Goal: Browse casually: Explore the website without a specific task or goal

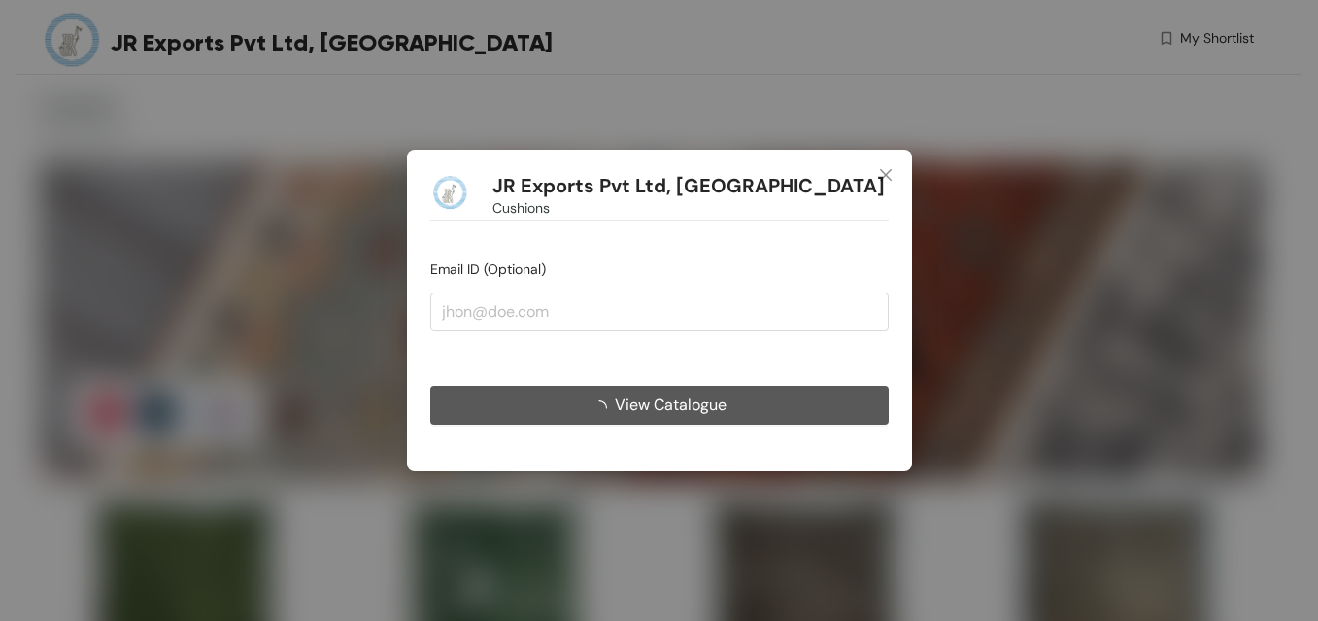
scroll to position [5905, 0]
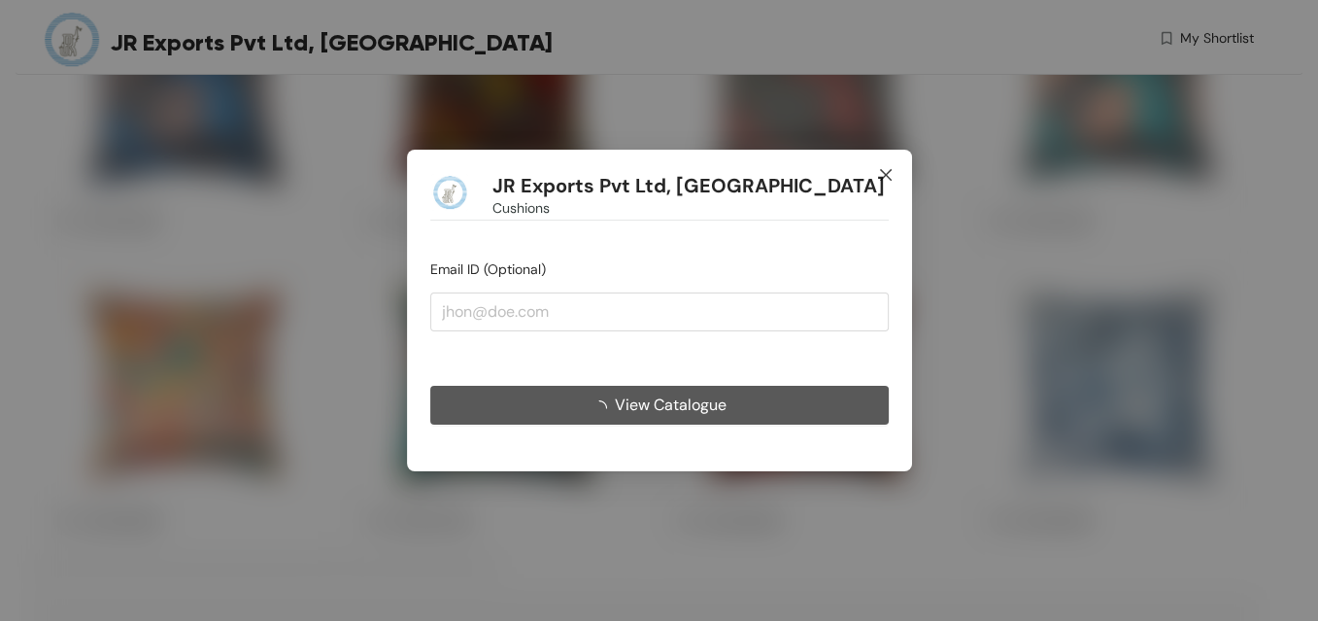
drag, startPoint x: 0, startPoint y: 0, endPoint x: 886, endPoint y: 180, distance: 903.9
click at [884, 173] on icon "close" at bounding box center [886, 175] width 16 height 16
click at [886, 180] on icon "close" at bounding box center [886, 175] width 16 height 16
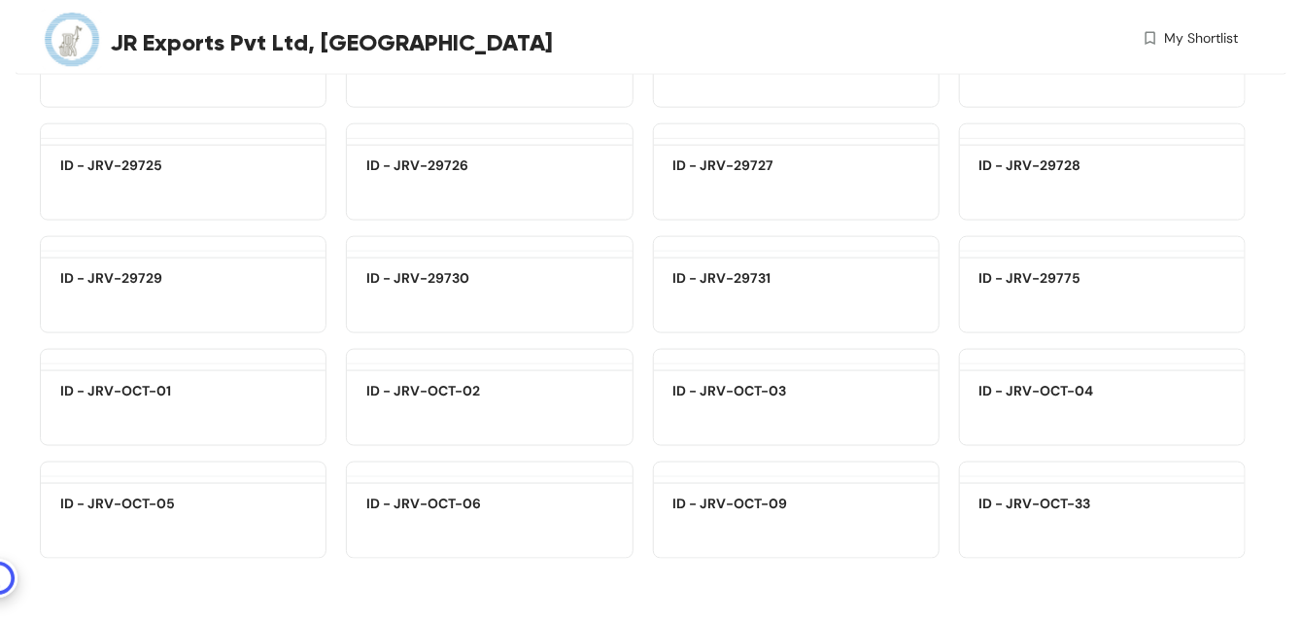
scroll to position [15046, 0]
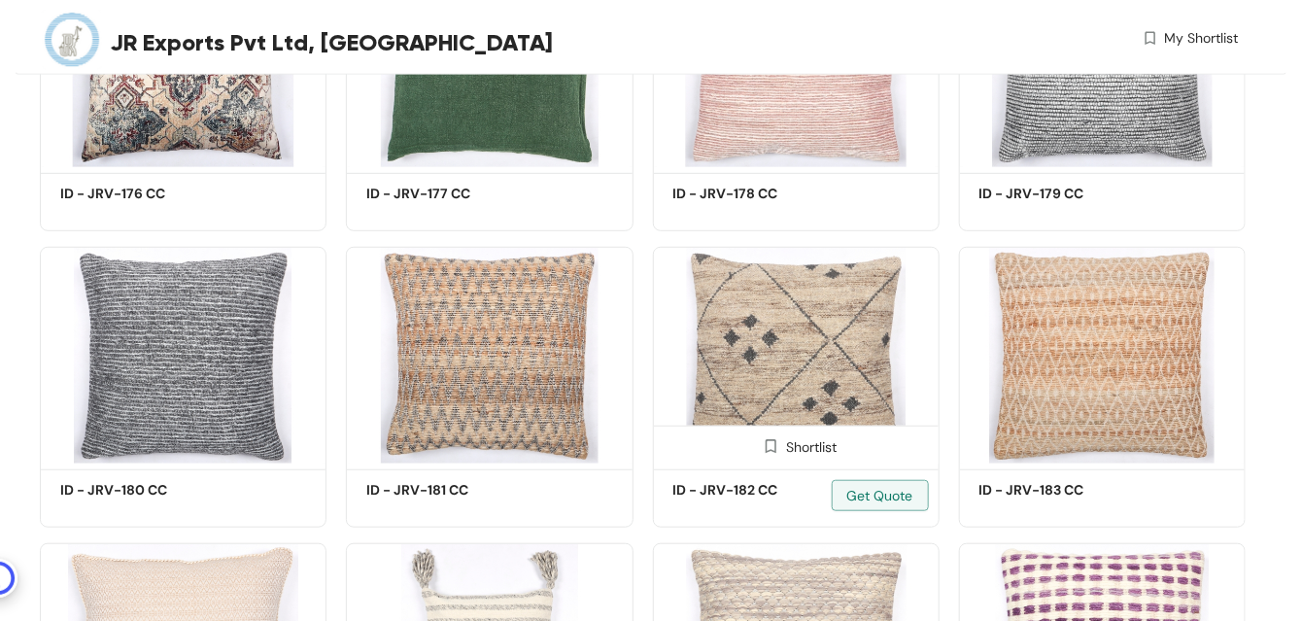
click at [767, 356] on img at bounding box center [796, 355] width 287 height 217
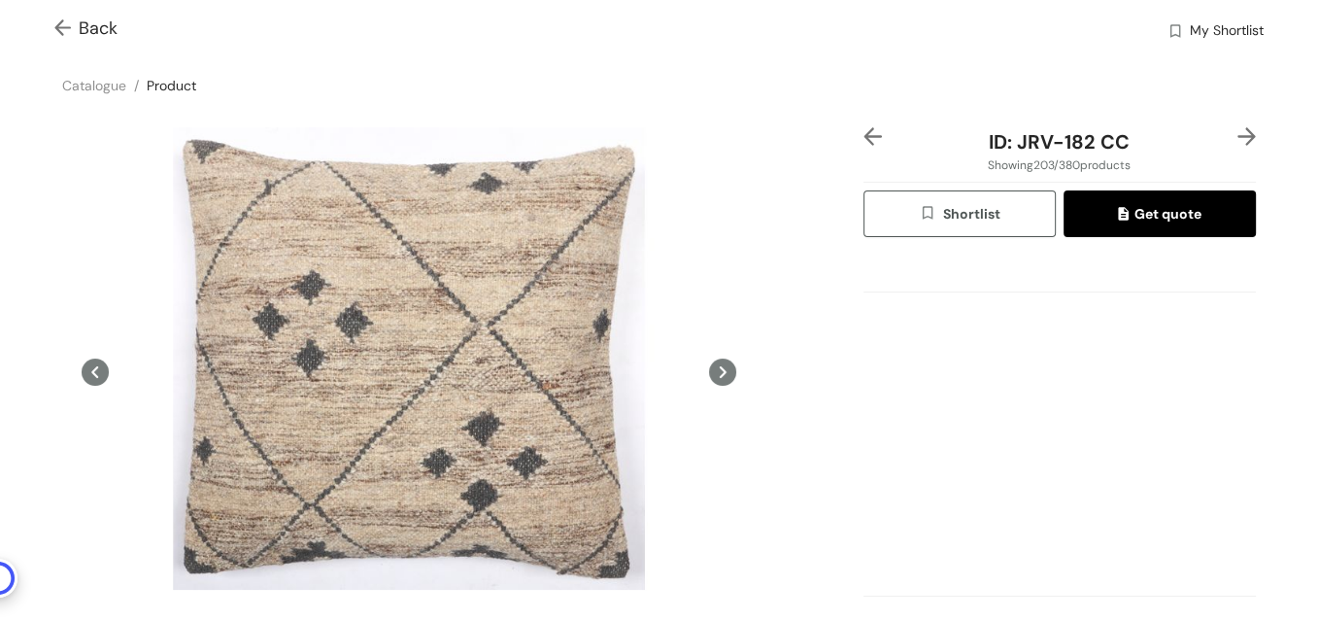
click at [61, 26] on img at bounding box center [66, 29] width 24 height 20
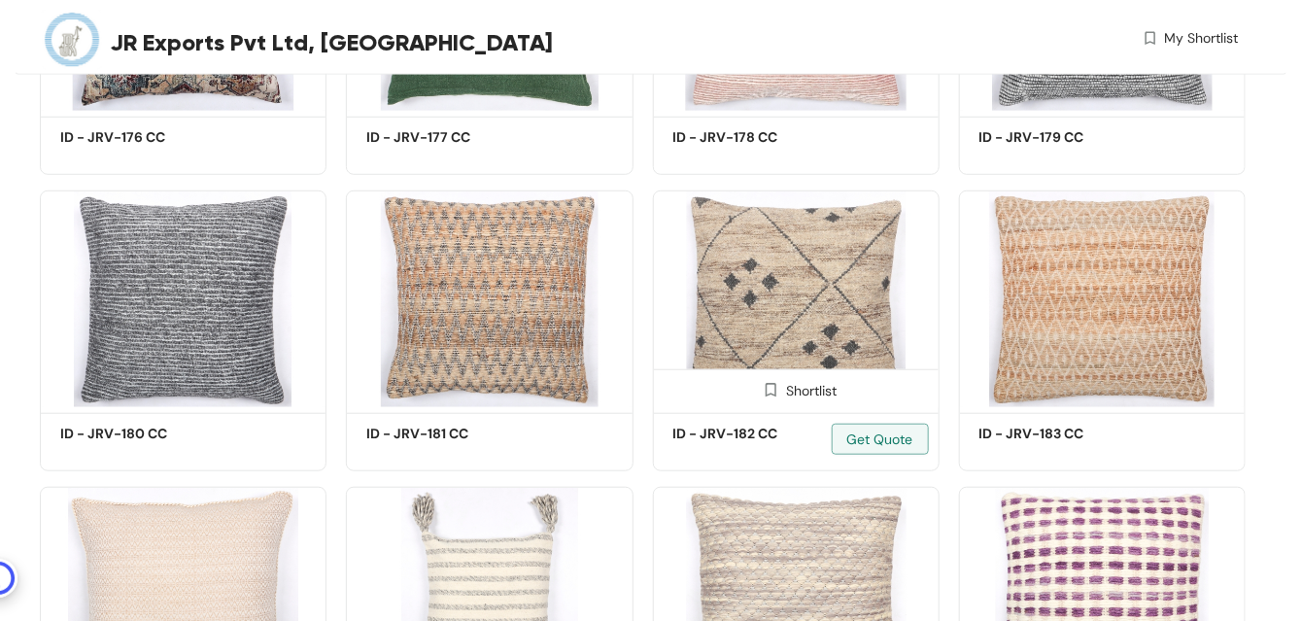
scroll to position [16121, 0]
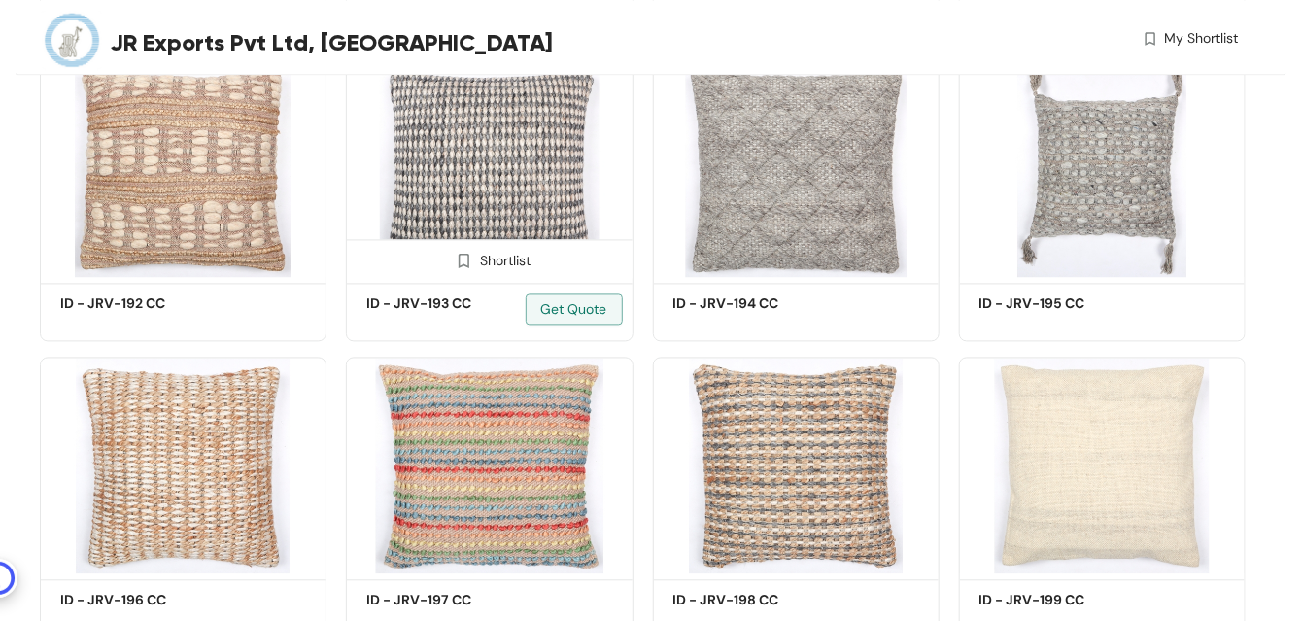
click at [521, 202] on img at bounding box center [489, 168] width 287 height 217
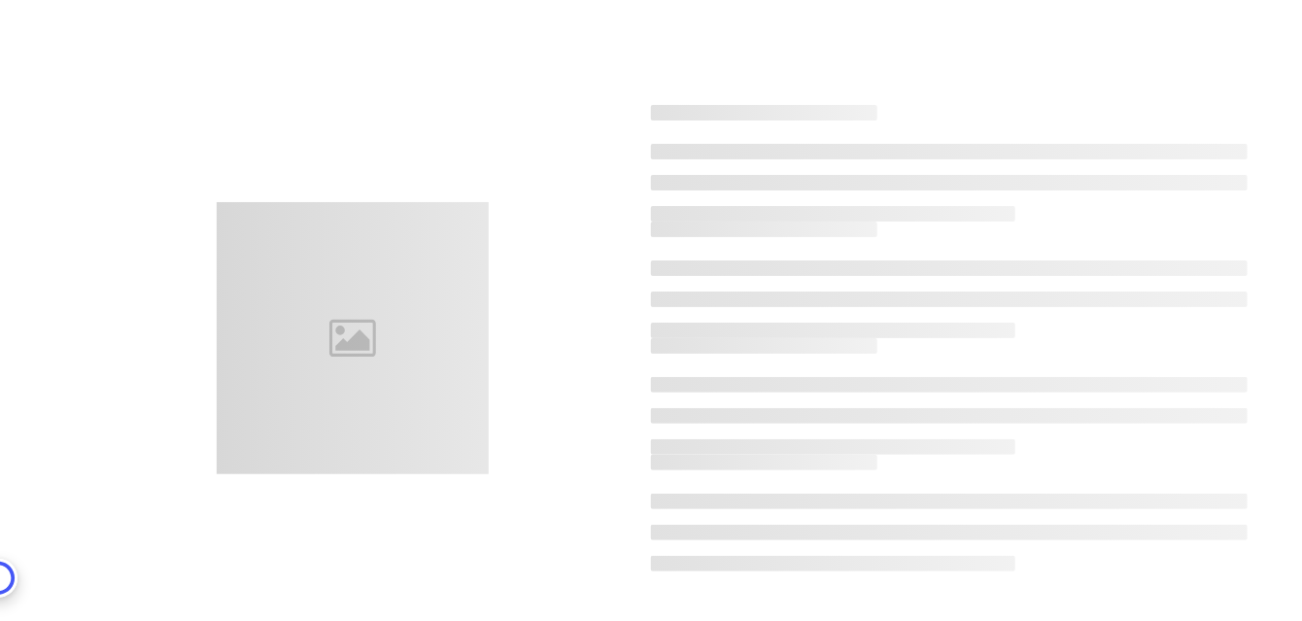
click at [520, 204] on div at bounding box center [352, 338] width 596 height 272
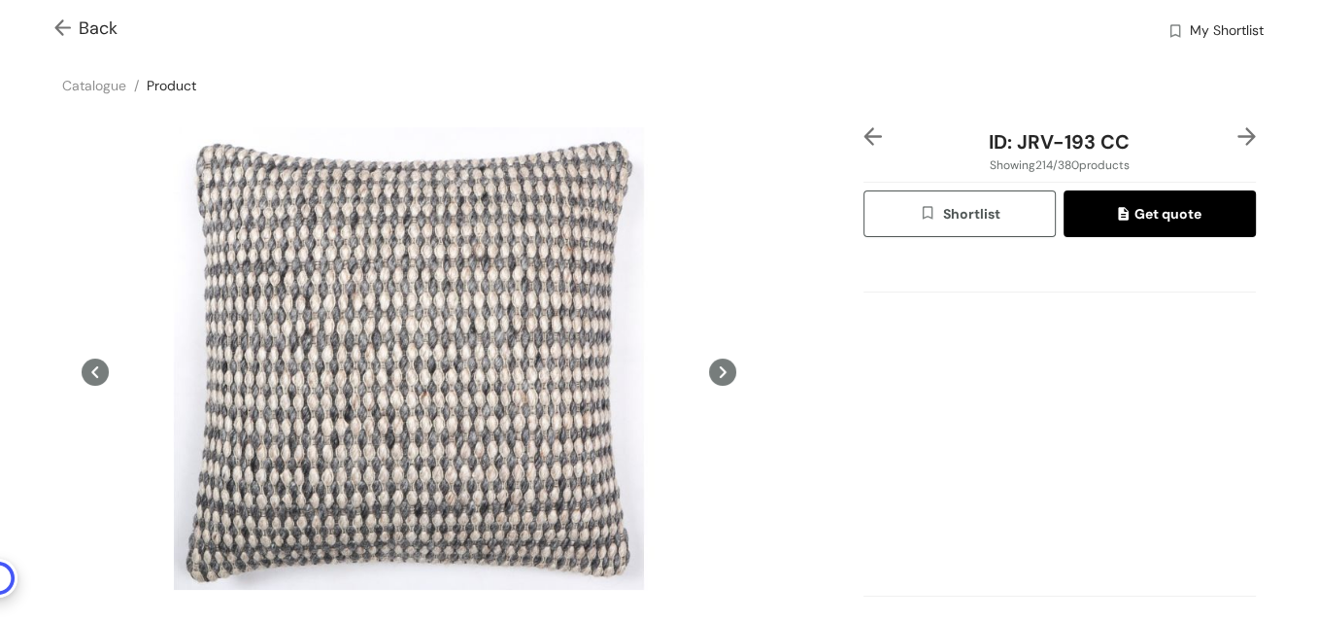
click at [64, 29] on img at bounding box center [66, 29] width 24 height 20
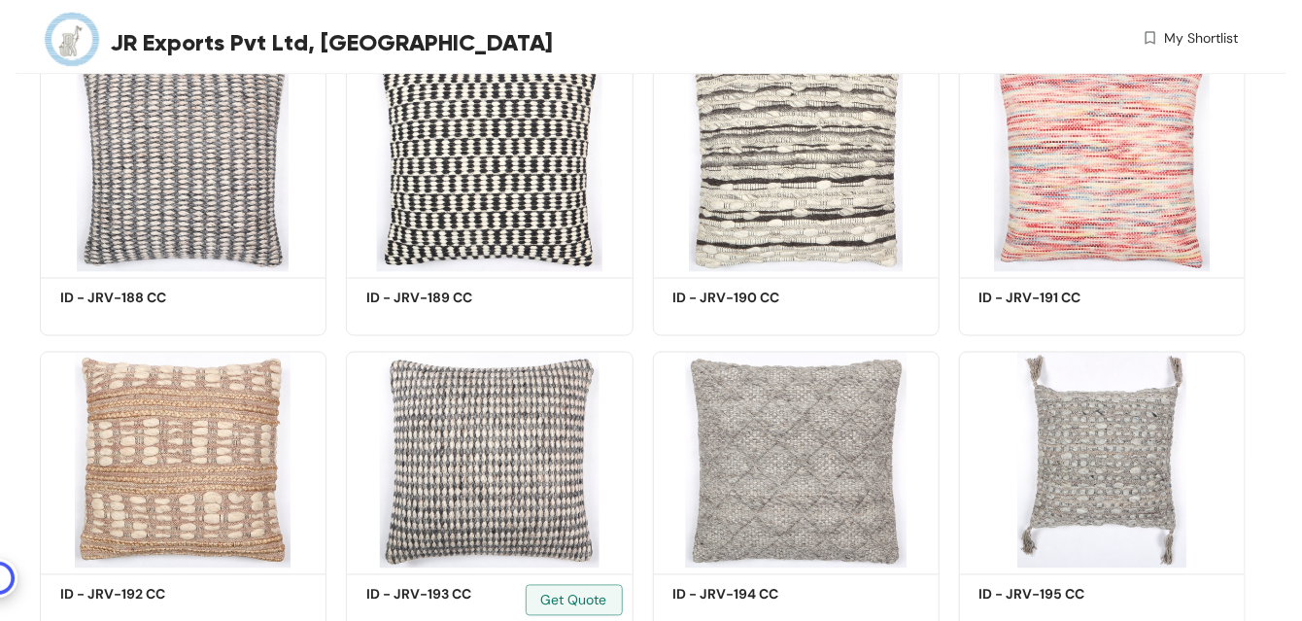
scroll to position [17009, 0]
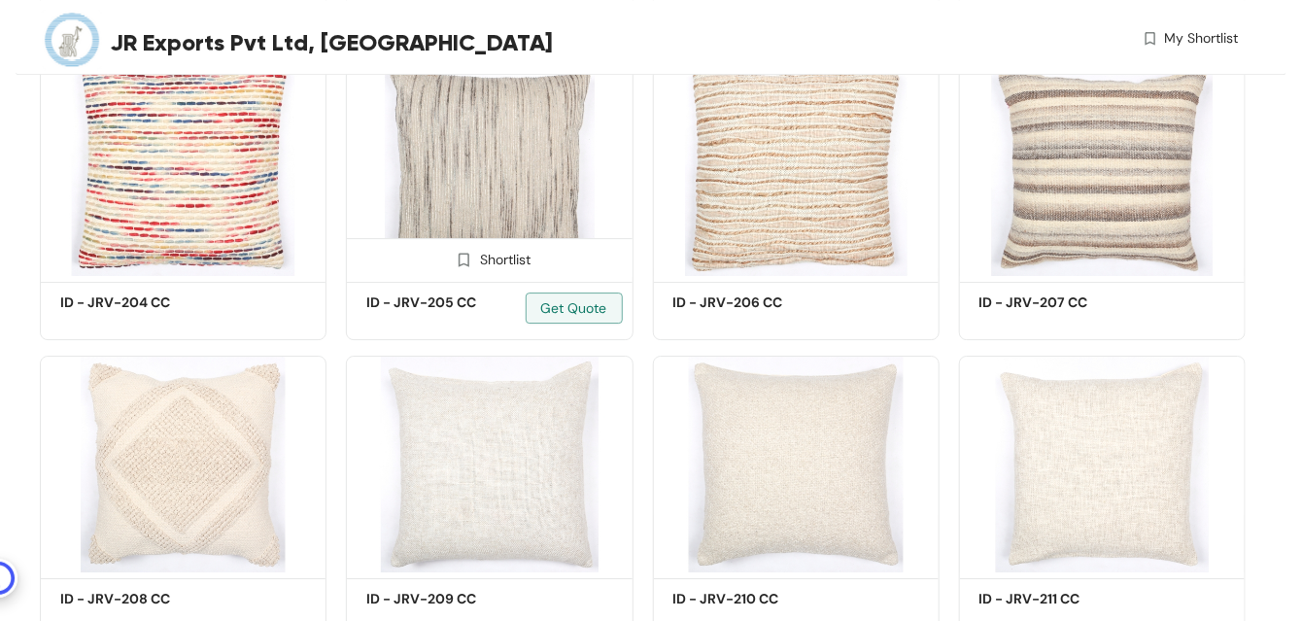
click at [470, 180] on img at bounding box center [489, 167] width 287 height 217
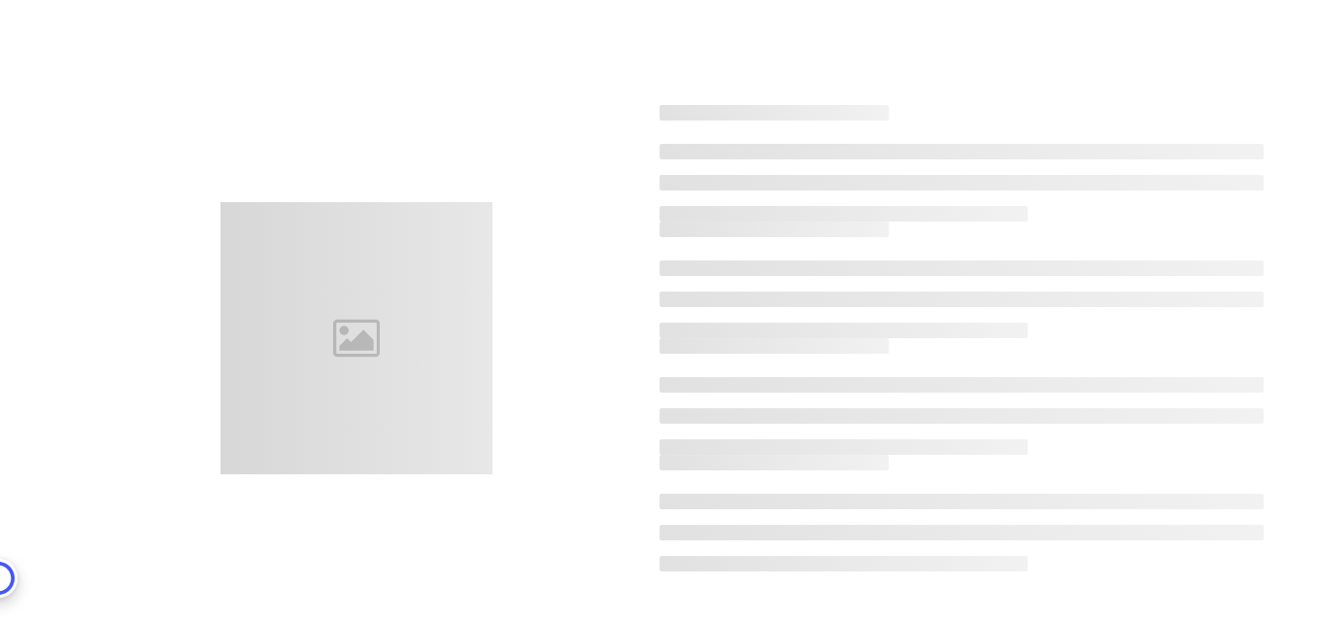
click at [470, 180] on div at bounding box center [659, 337] width 1264 height 621
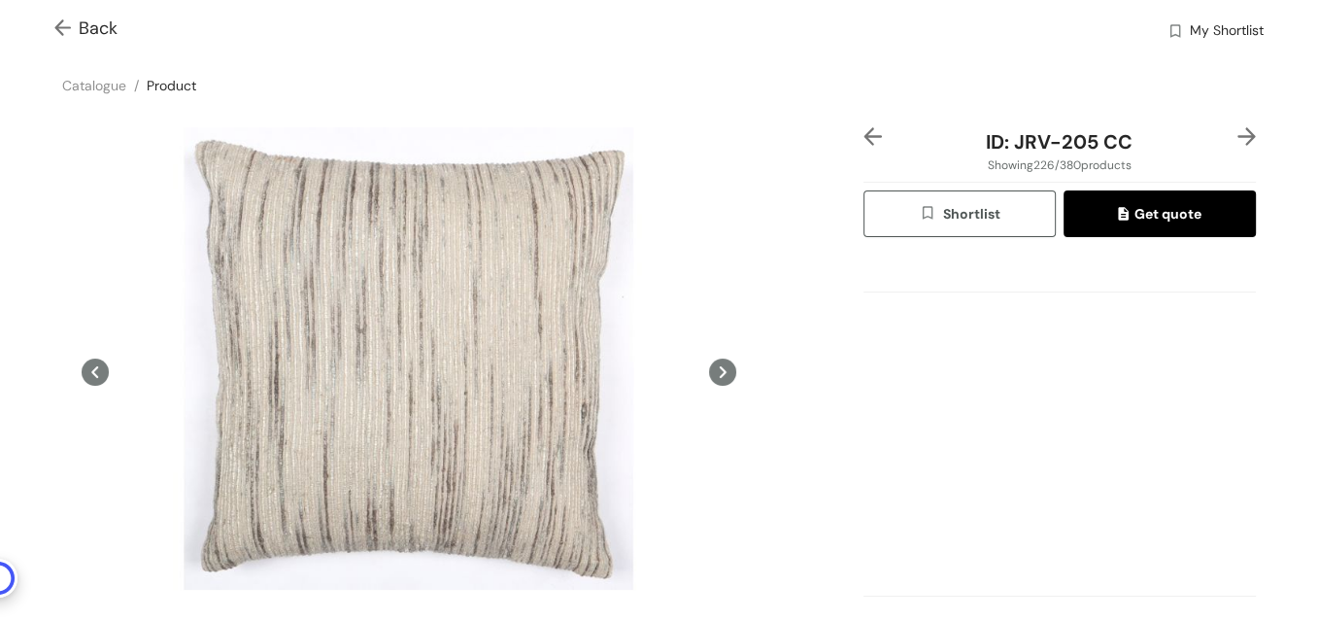
click at [60, 19] on img at bounding box center [66, 29] width 24 height 20
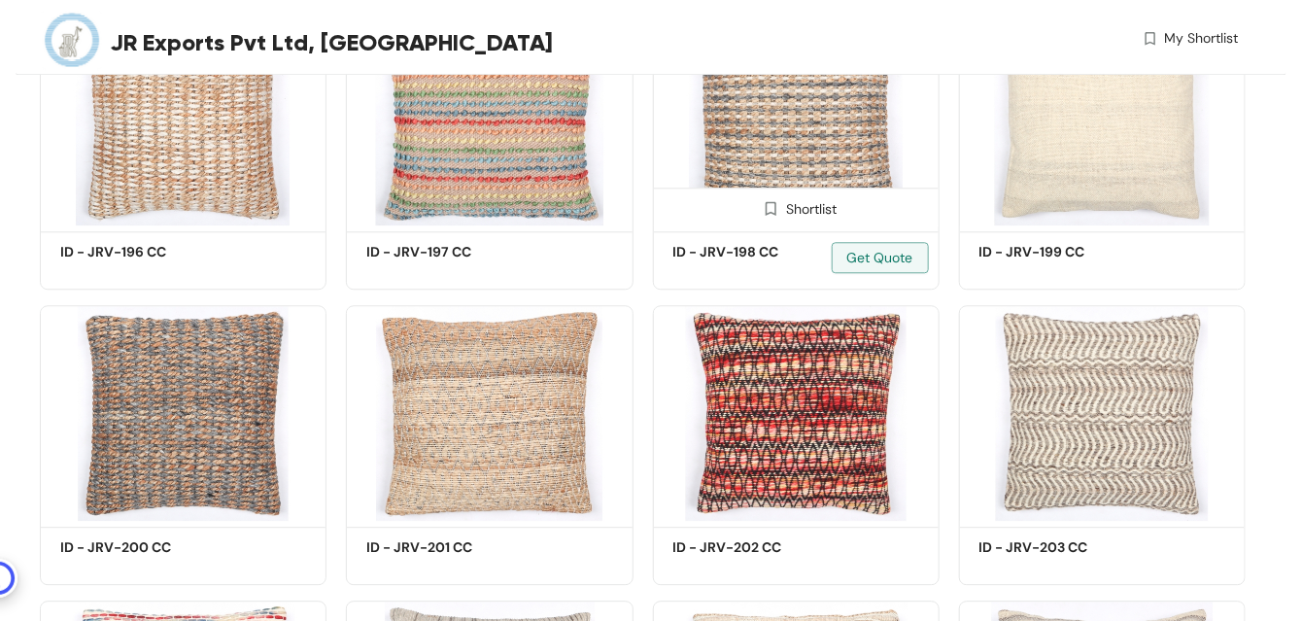
scroll to position [17009, 0]
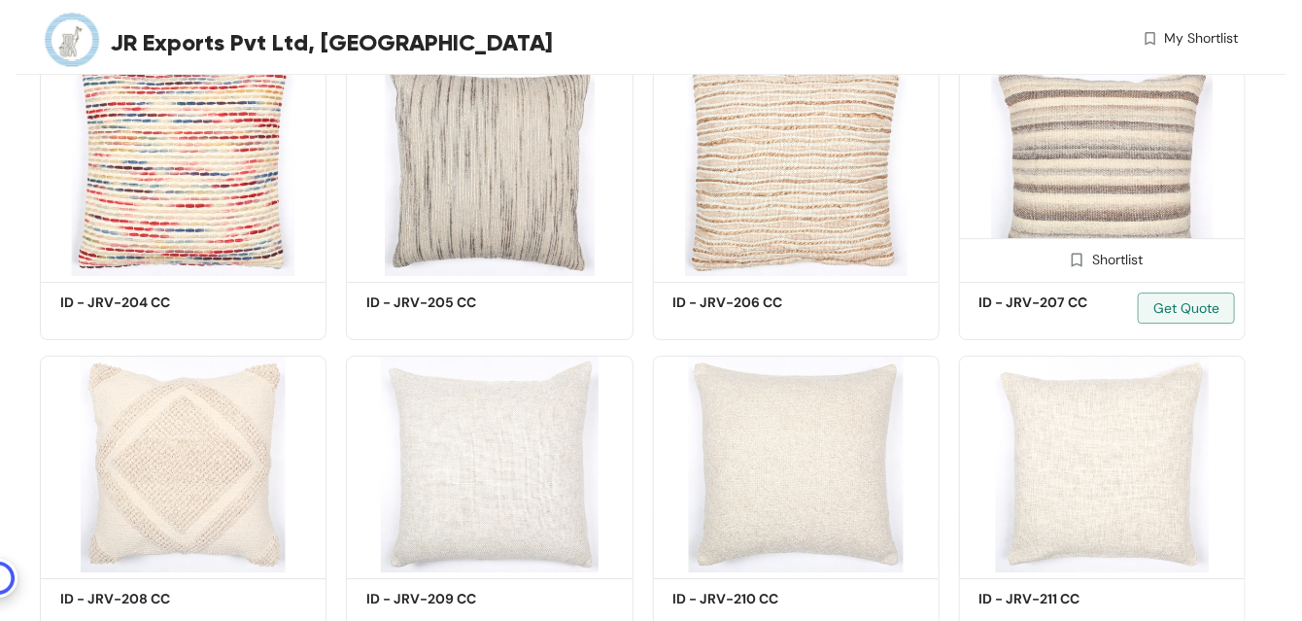
click at [1084, 218] on img at bounding box center [1102, 167] width 287 height 217
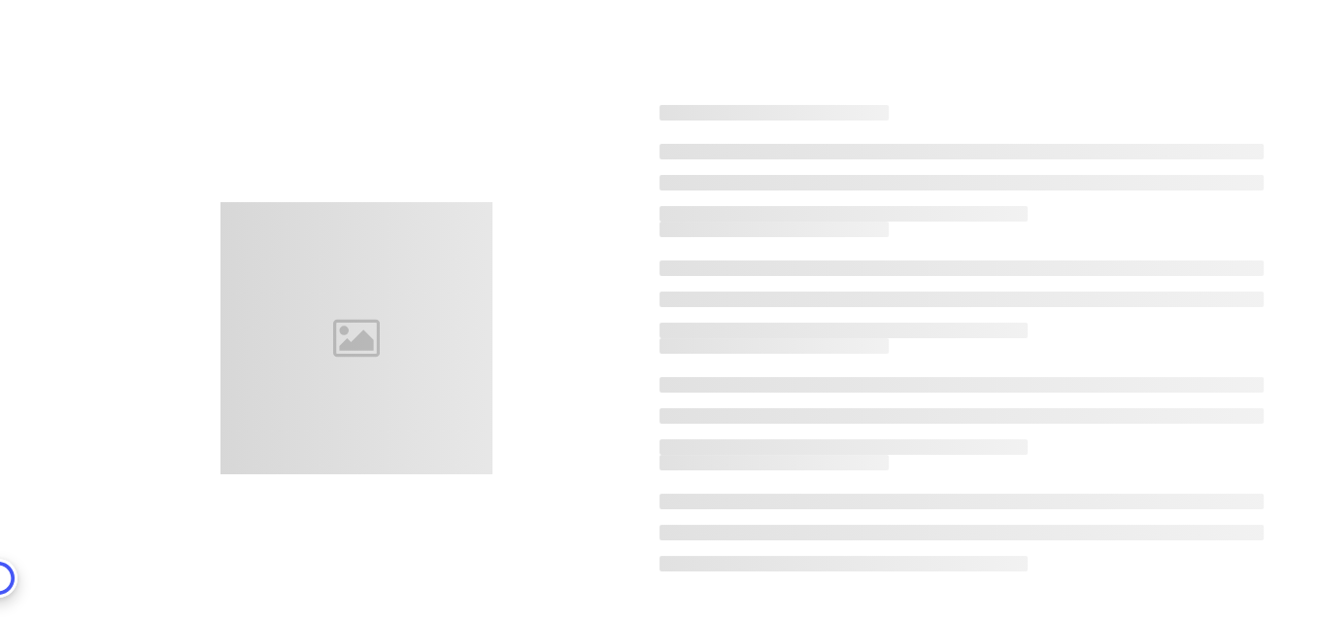
click at [1084, 218] on ul at bounding box center [962, 183] width 605 height 78
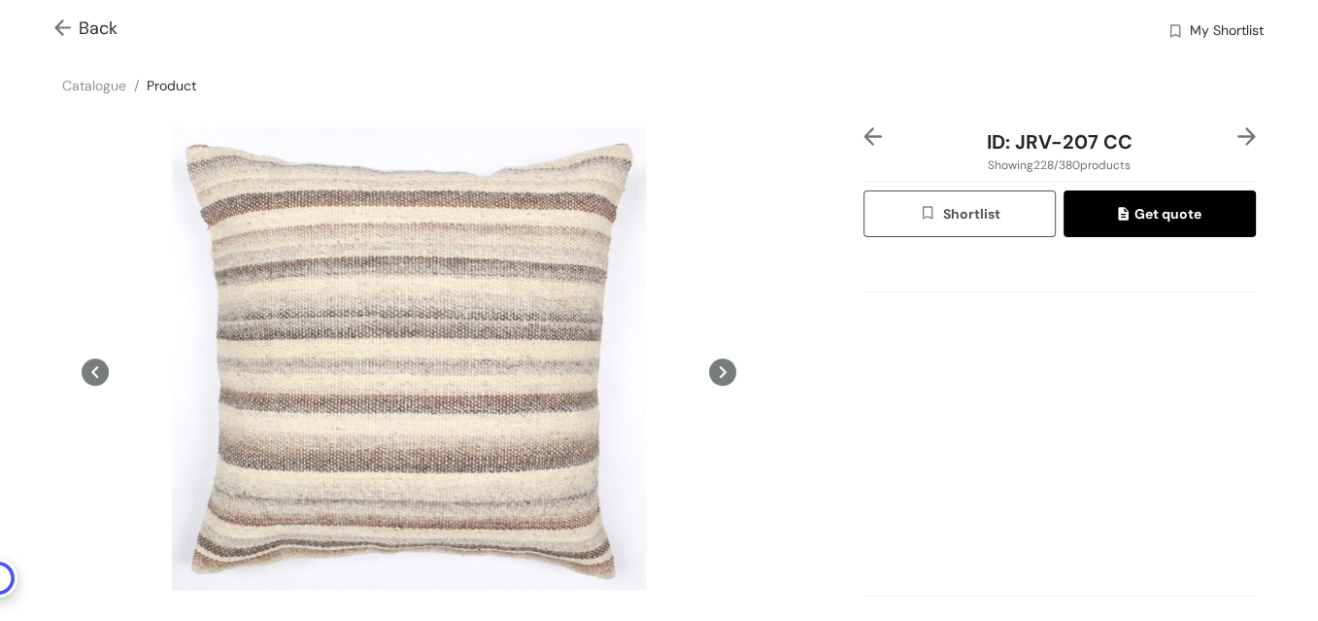
click at [68, 29] on img at bounding box center [66, 29] width 24 height 20
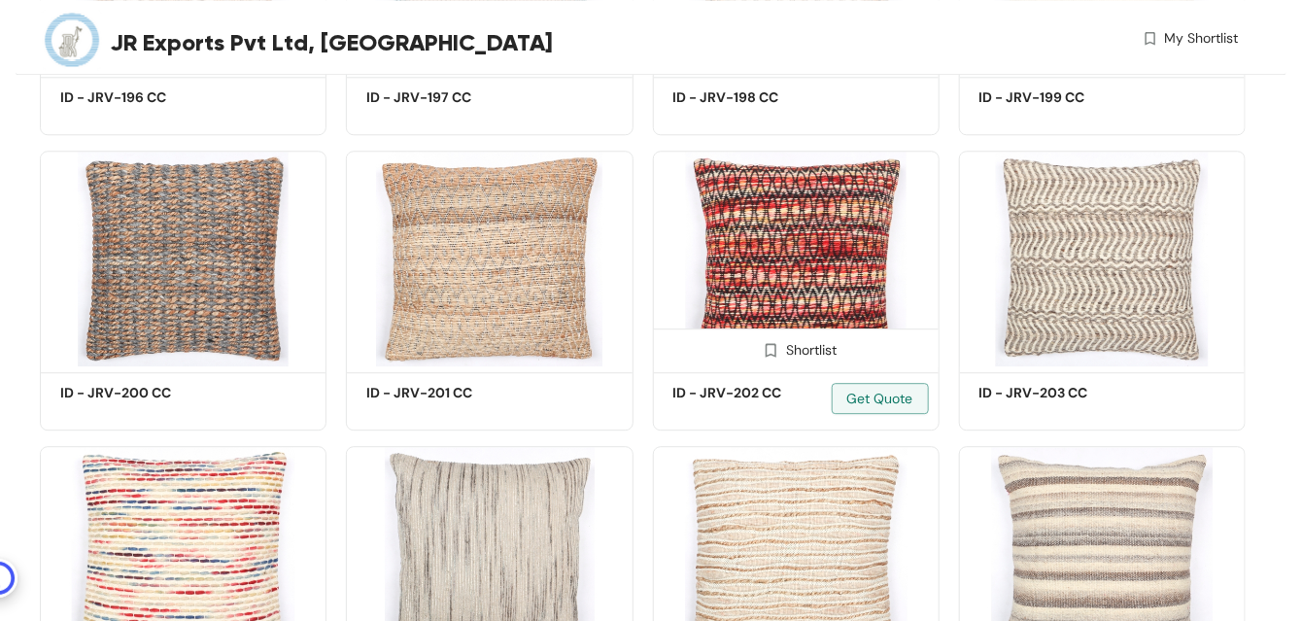
scroll to position [17602, 0]
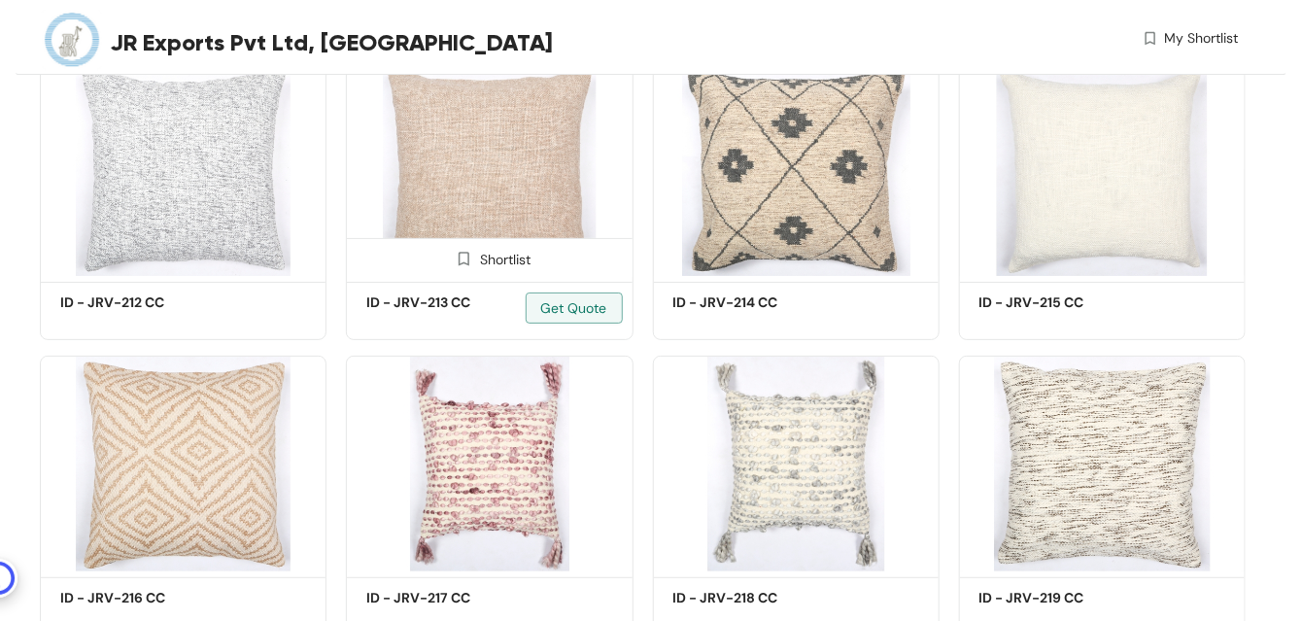
click at [497, 201] on img at bounding box center [489, 167] width 287 height 217
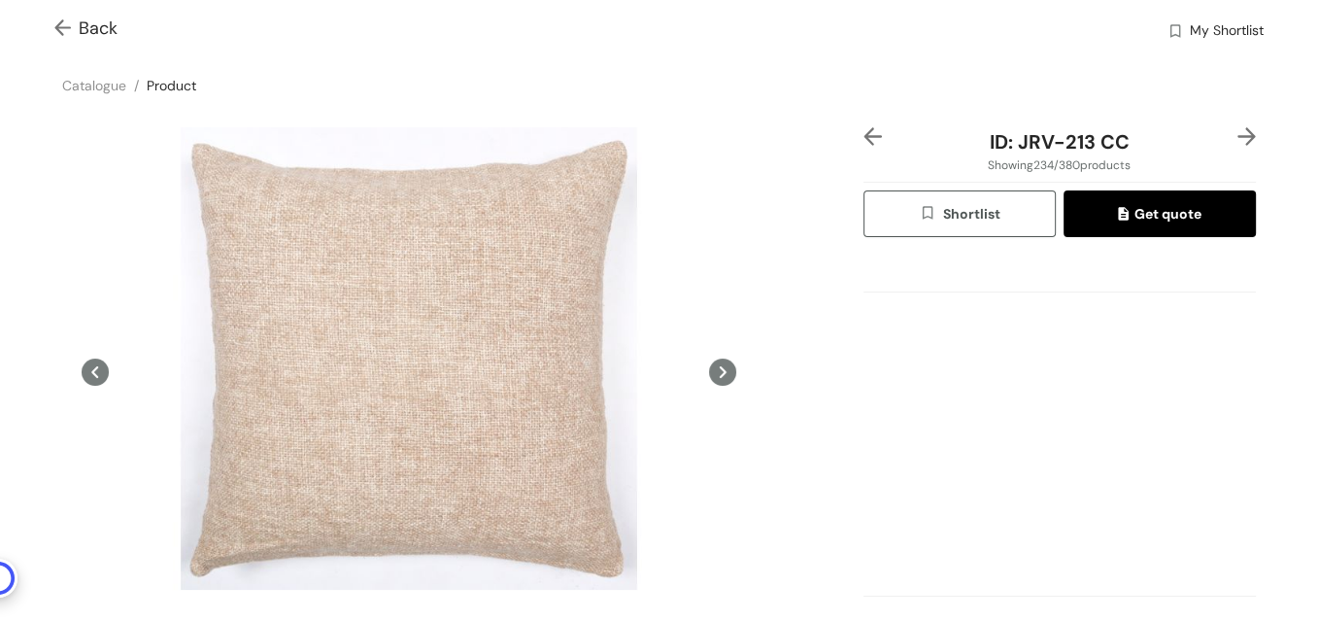
click at [69, 30] on img at bounding box center [66, 29] width 24 height 20
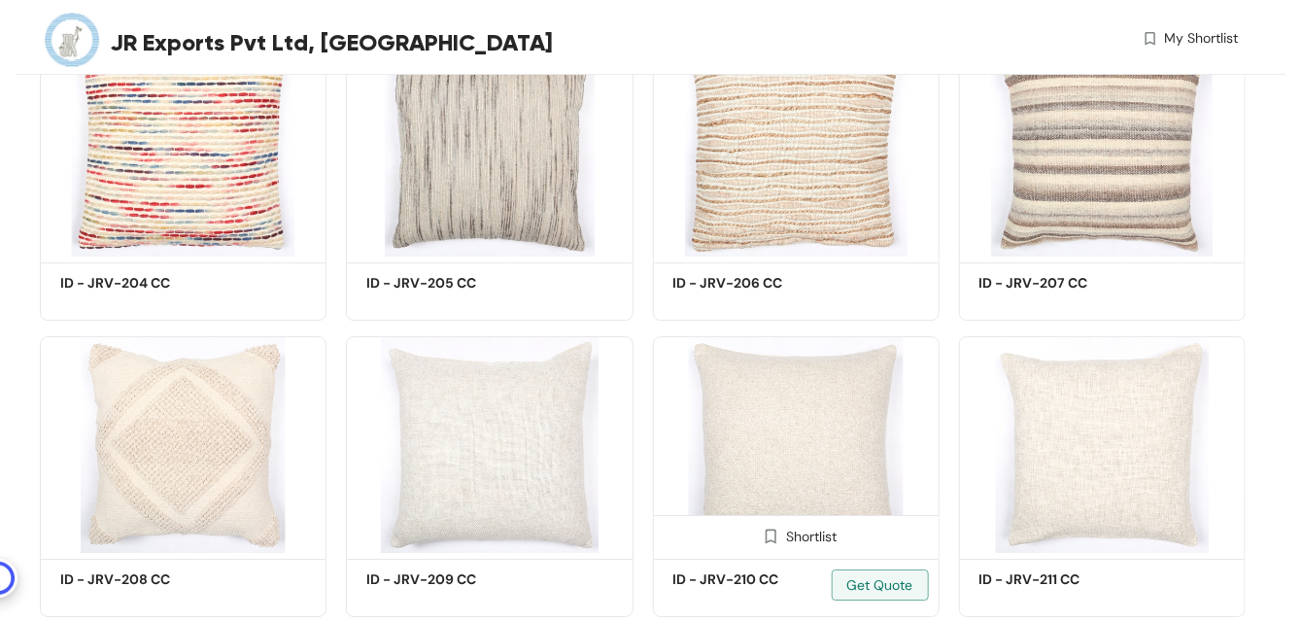
scroll to position [17898, 0]
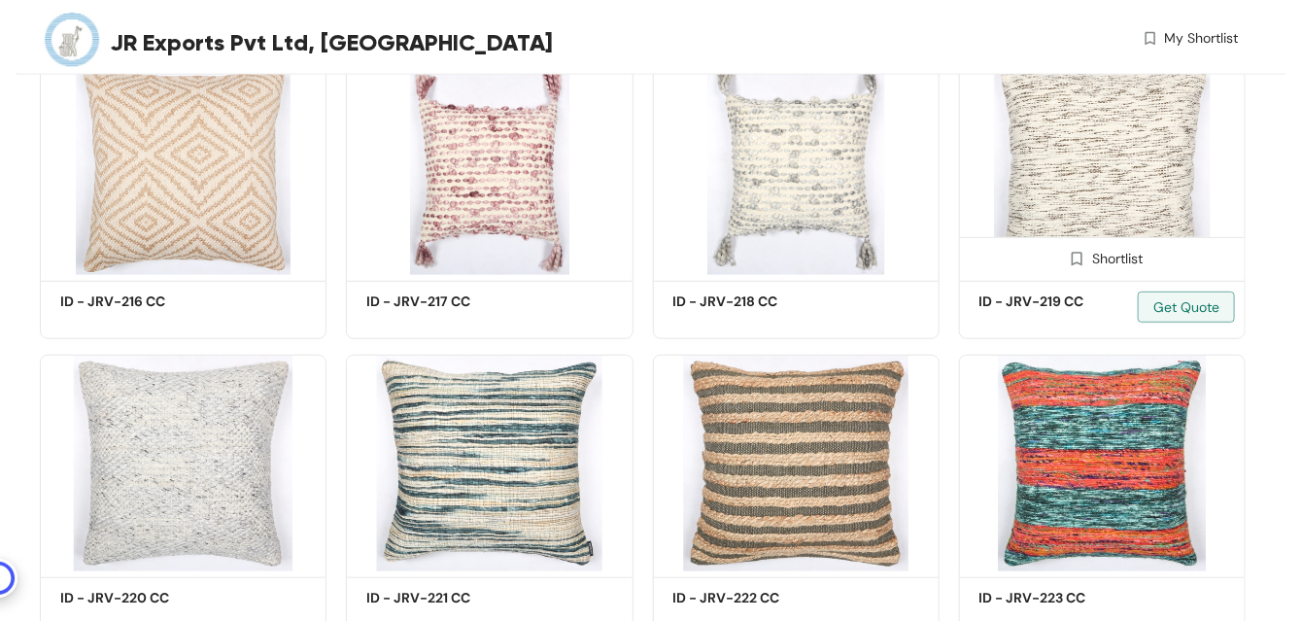
click at [1108, 197] on img at bounding box center [1102, 167] width 287 height 217
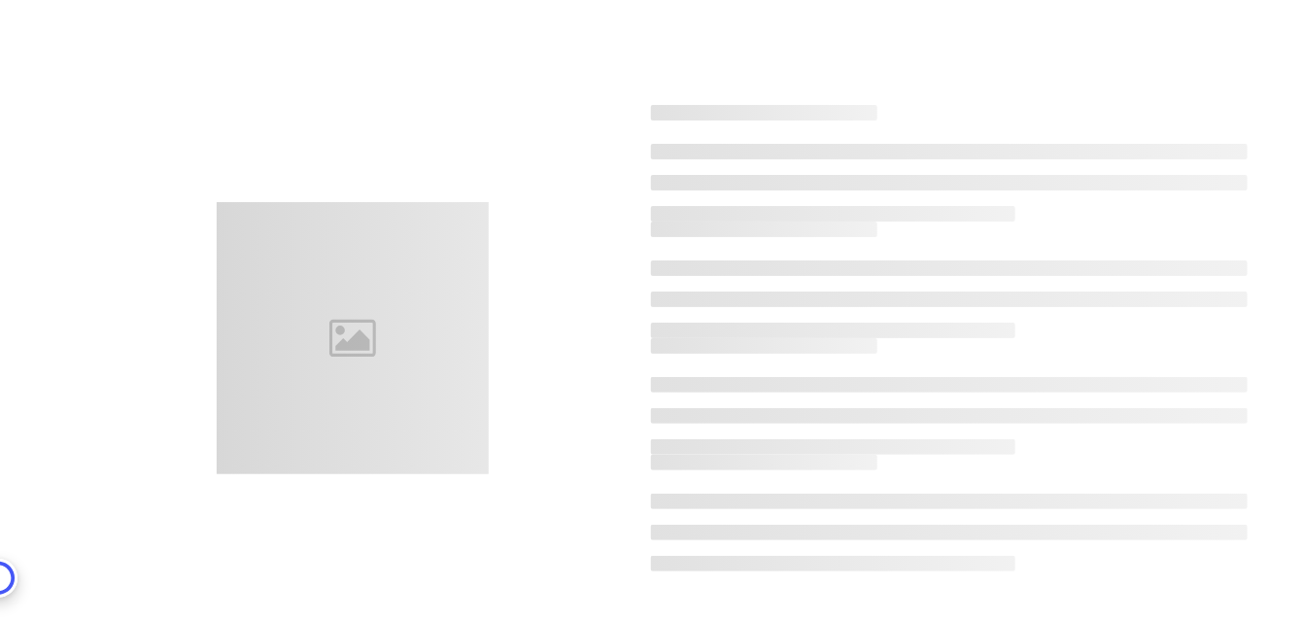
click at [1108, 197] on ul at bounding box center [949, 183] width 596 height 78
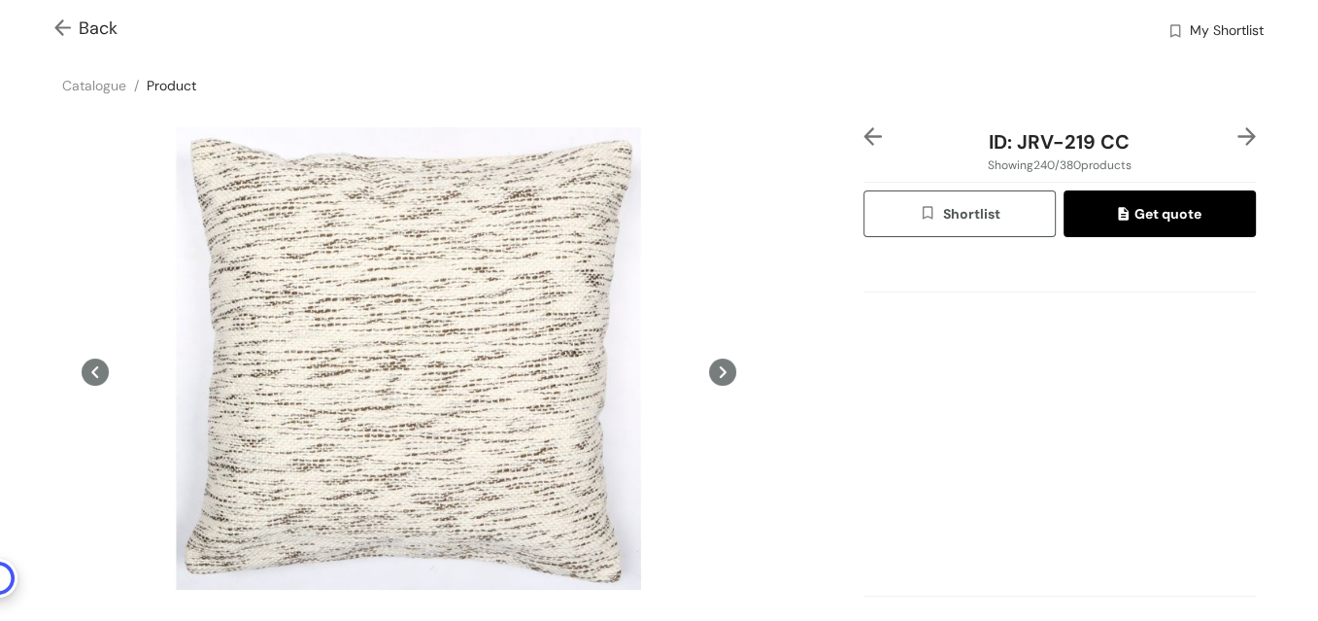
click at [61, 24] on img at bounding box center [66, 29] width 24 height 20
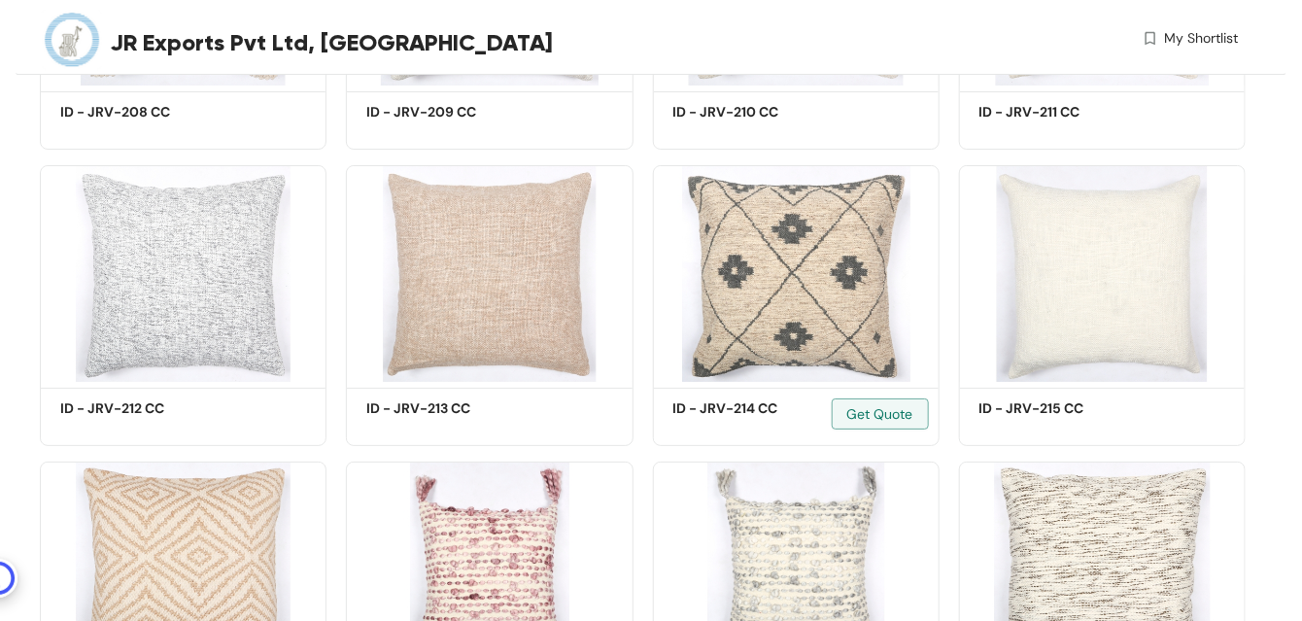
scroll to position [18194, 0]
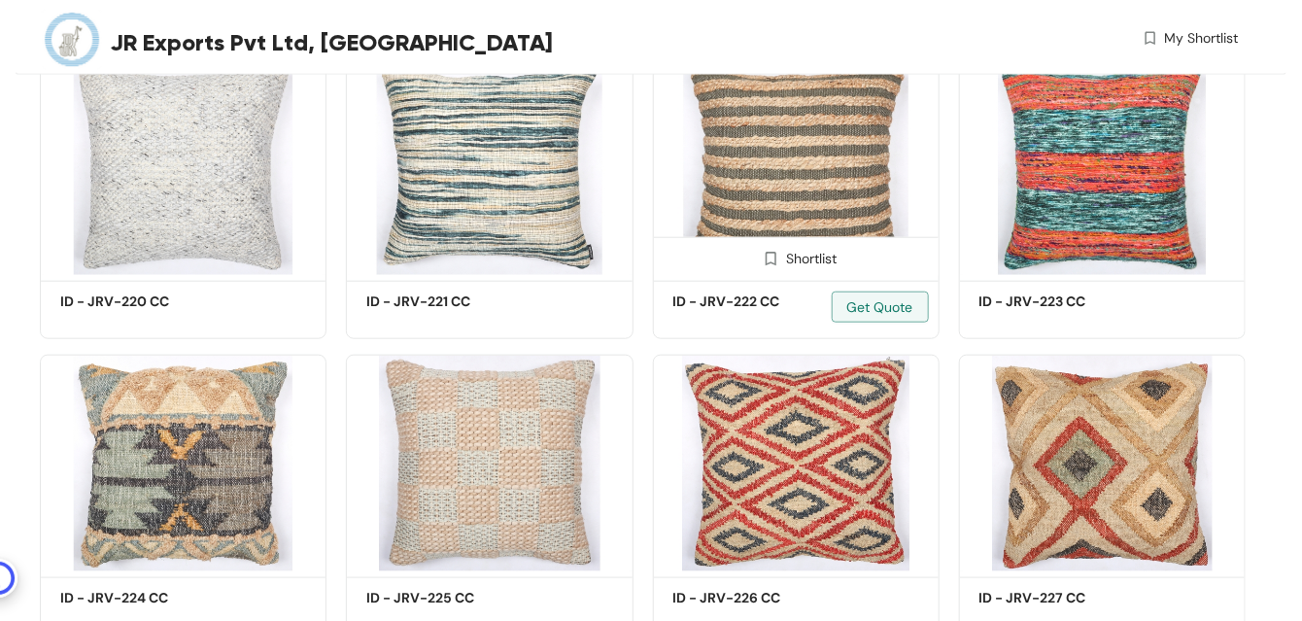
click at [797, 165] on img at bounding box center [796, 166] width 287 height 217
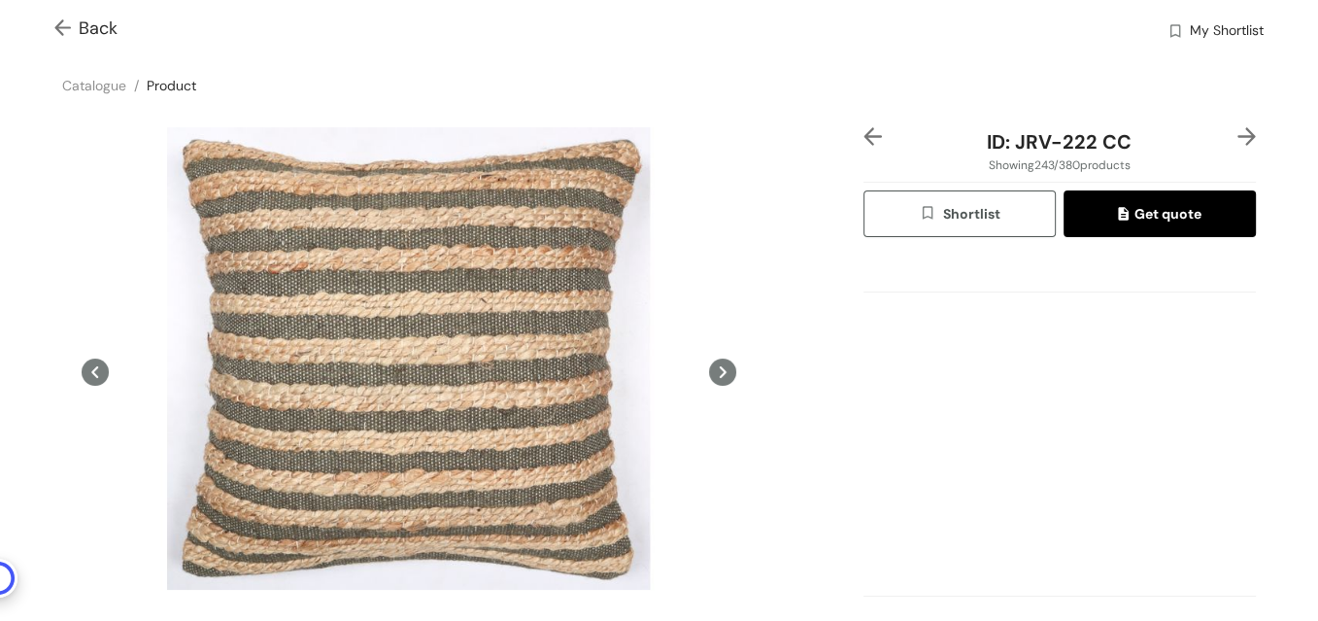
click at [60, 28] on img at bounding box center [66, 29] width 24 height 20
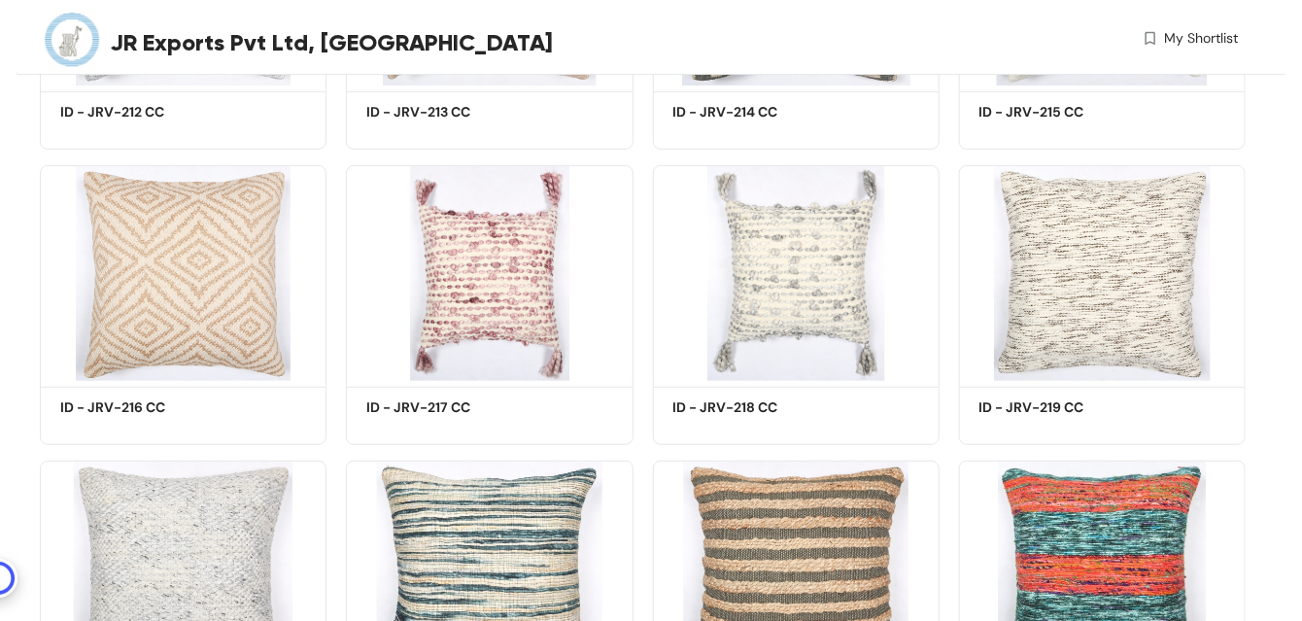
scroll to position [18490, 0]
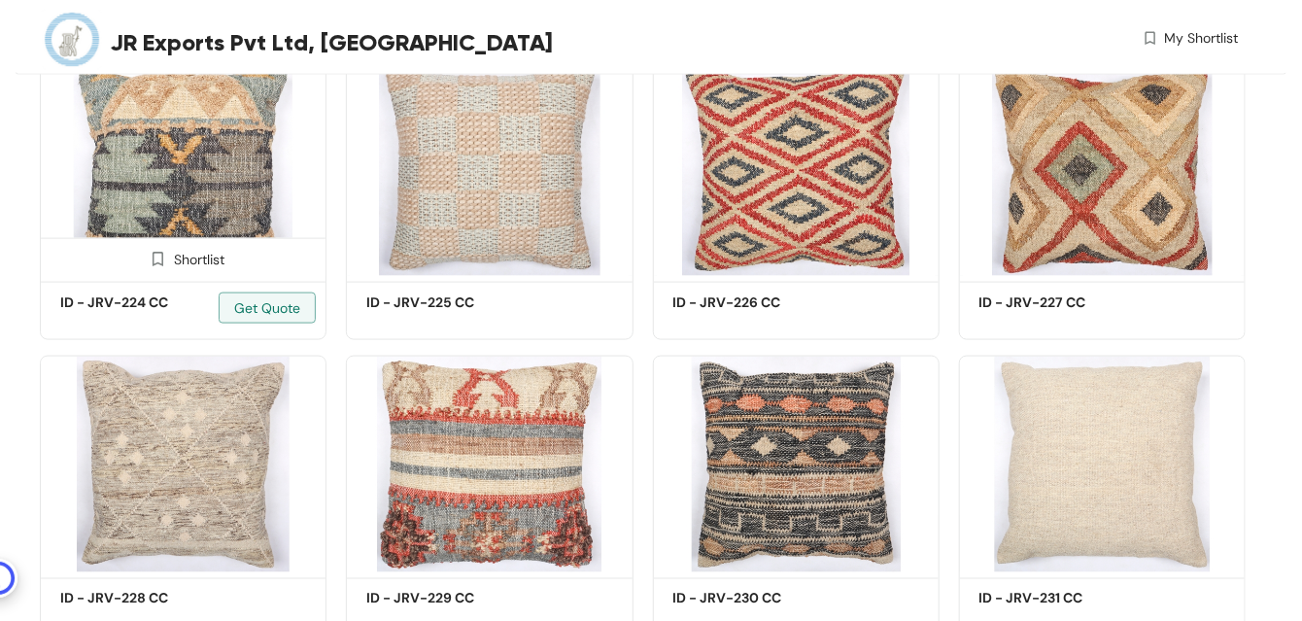
click at [180, 163] on img at bounding box center [183, 167] width 287 height 217
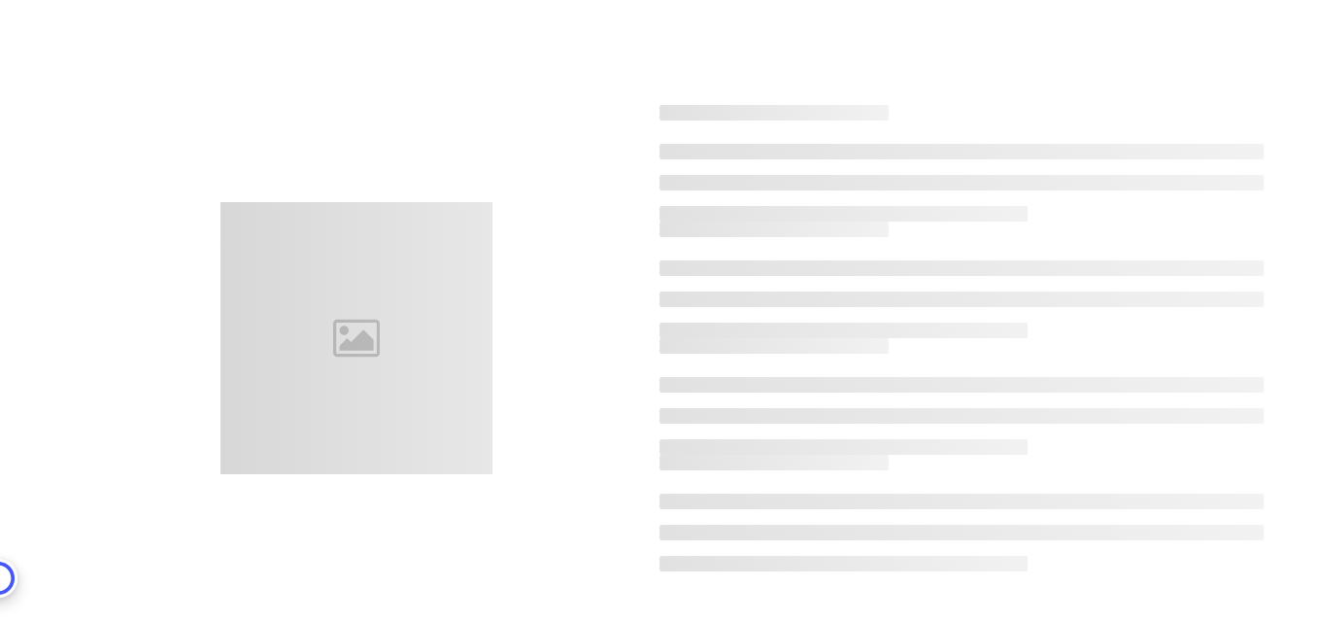
click at [180, 163] on div at bounding box center [659, 337] width 1264 height 621
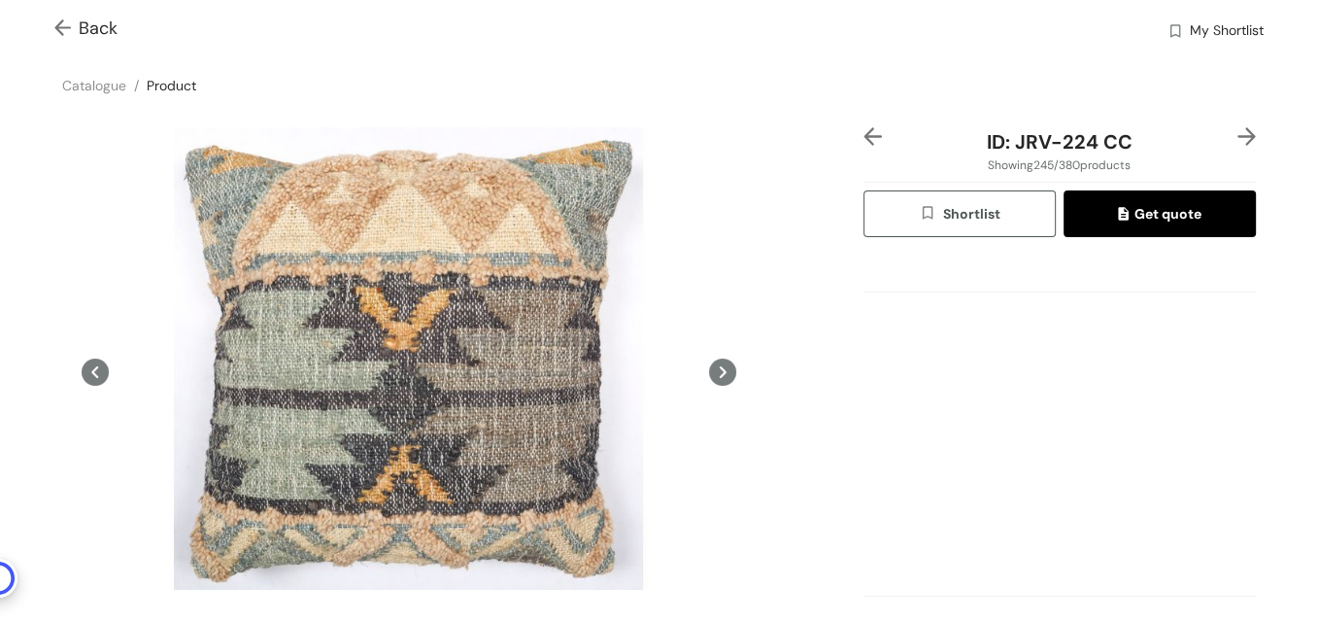
click at [55, 27] on img at bounding box center [66, 29] width 24 height 20
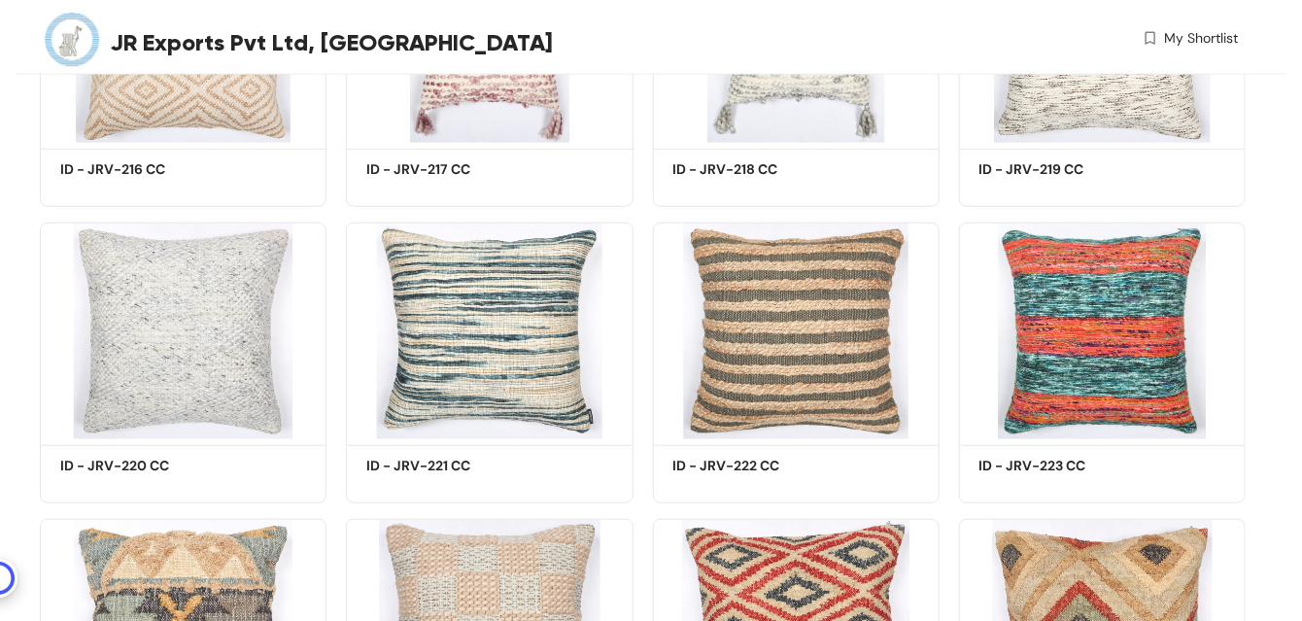
scroll to position [18491, 0]
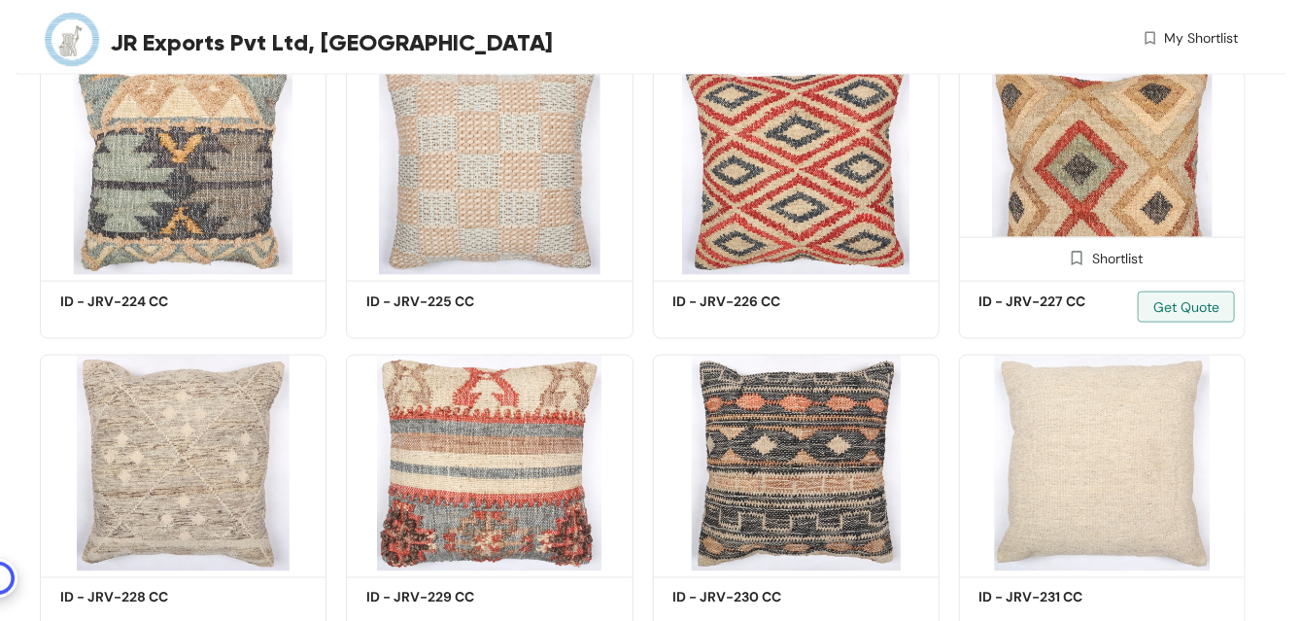
click at [1090, 199] on img at bounding box center [1102, 166] width 287 height 217
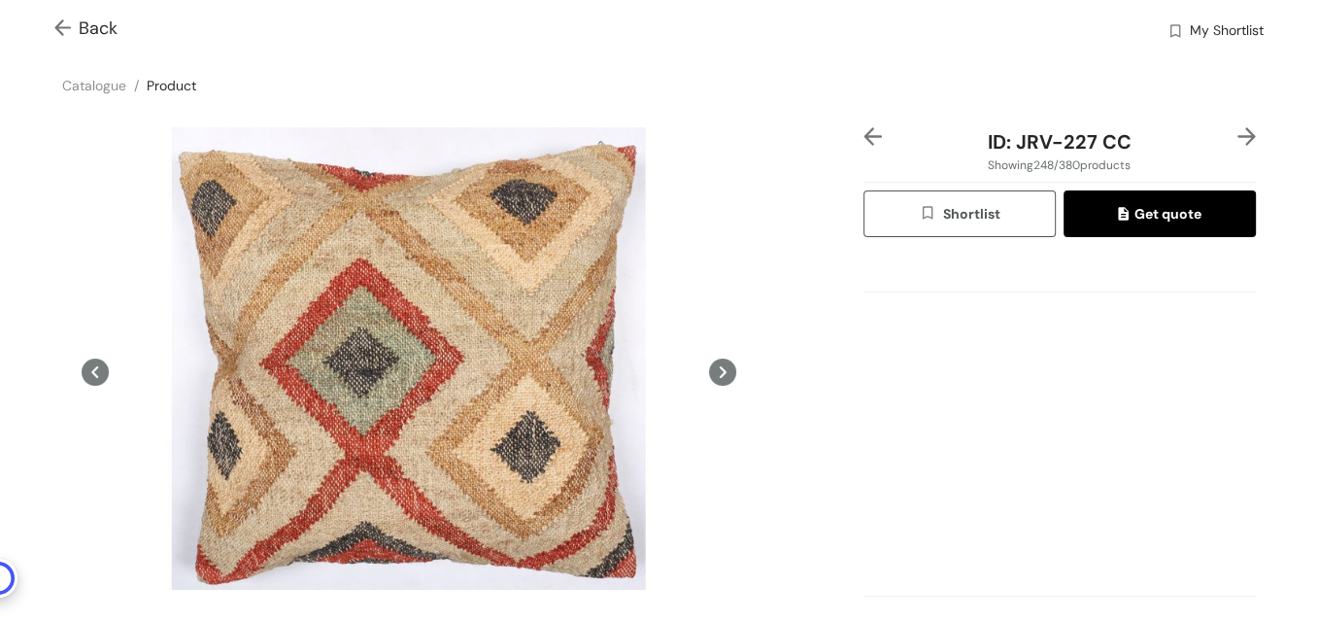
click at [62, 30] on img at bounding box center [66, 29] width 24 height 20
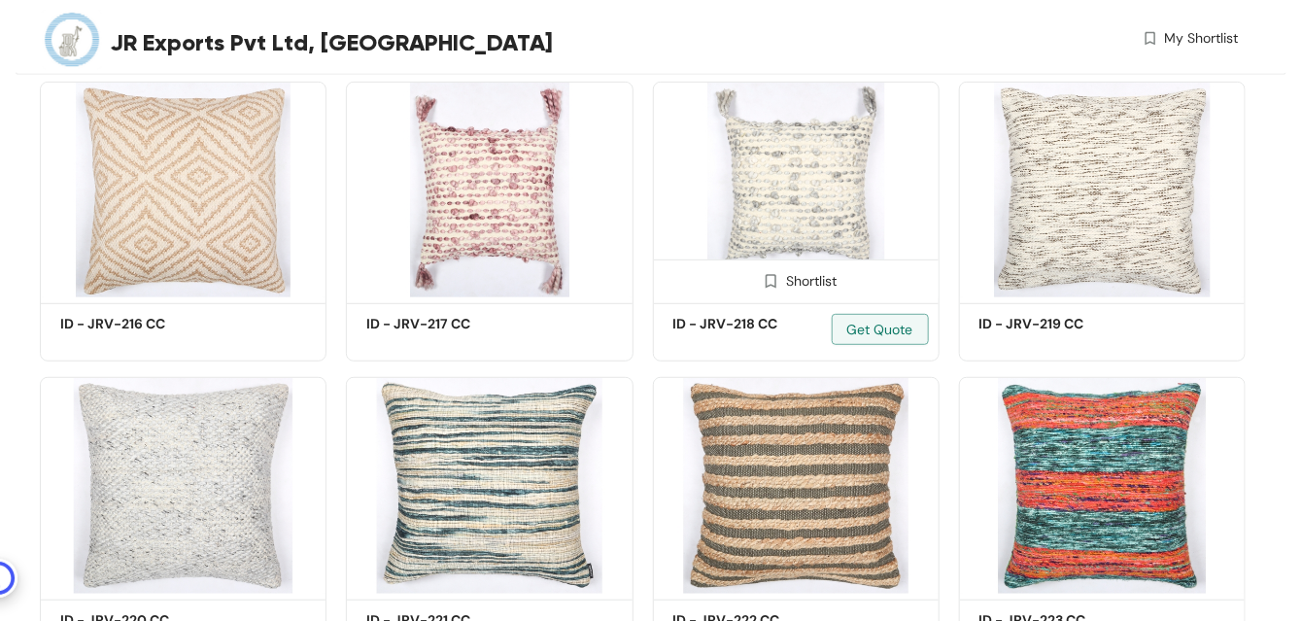
scroll to position [18786, 0]
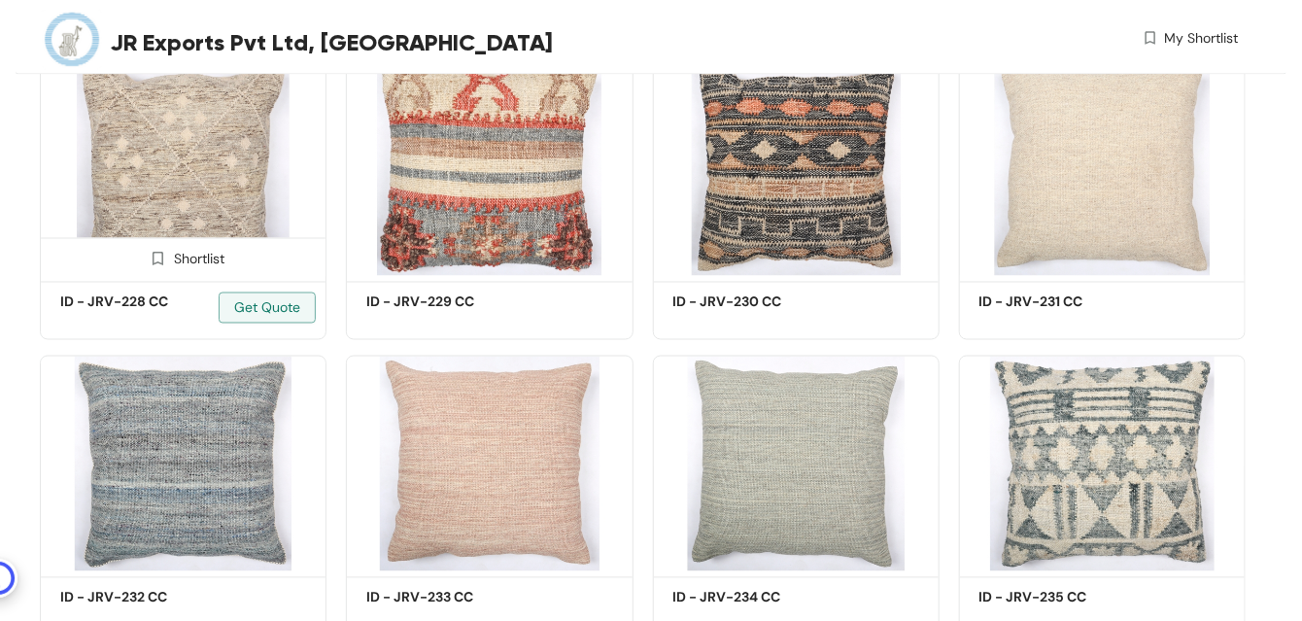
click at [176, 217] on img at bounding box center [183, 167] width 287 height 217
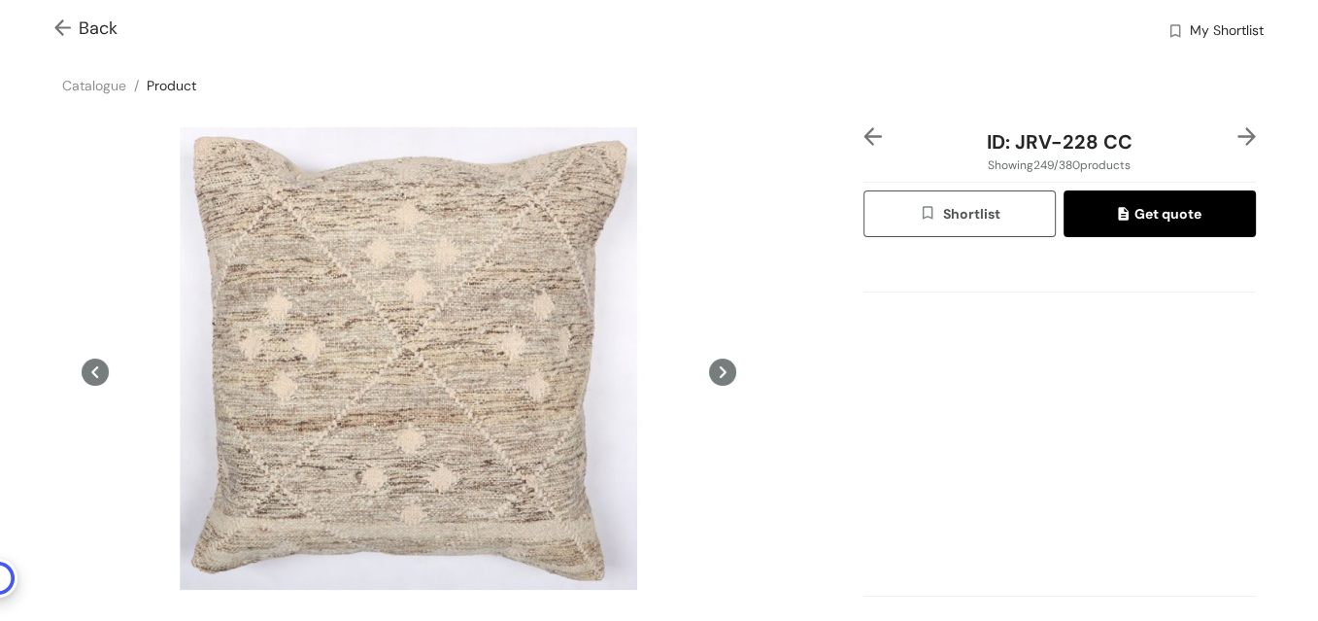
click at [58, 27] on img at bounding box center [66, 29] width 24 height 20
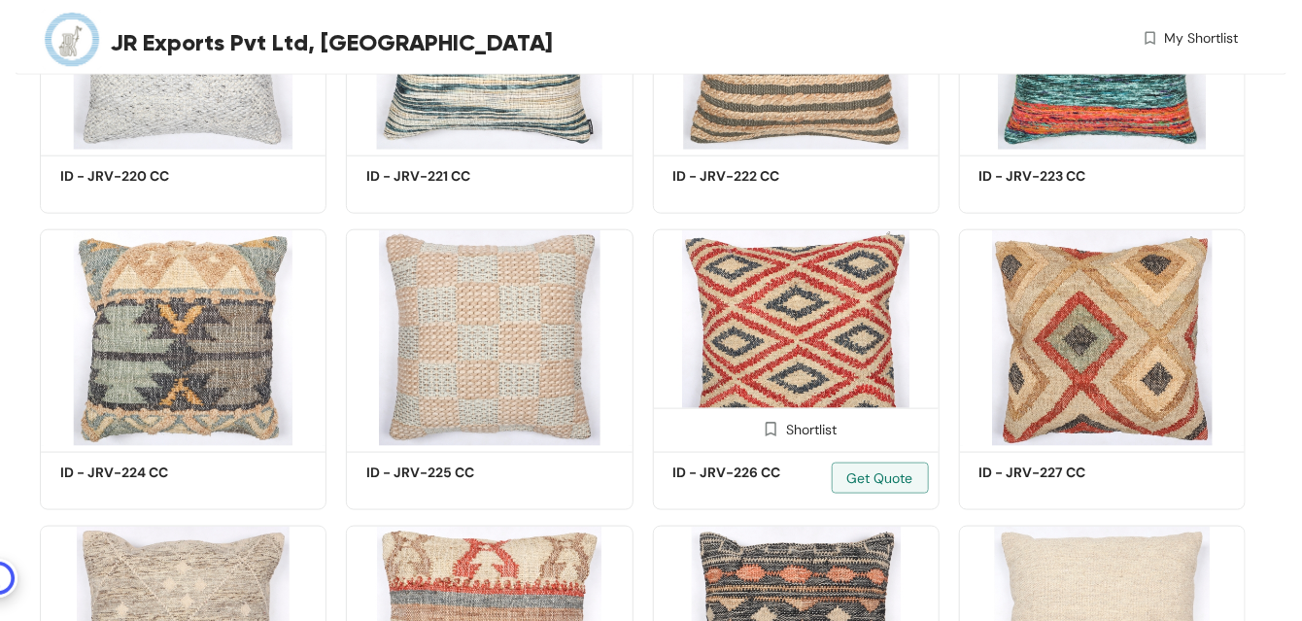
scroll to position [19082, 0]
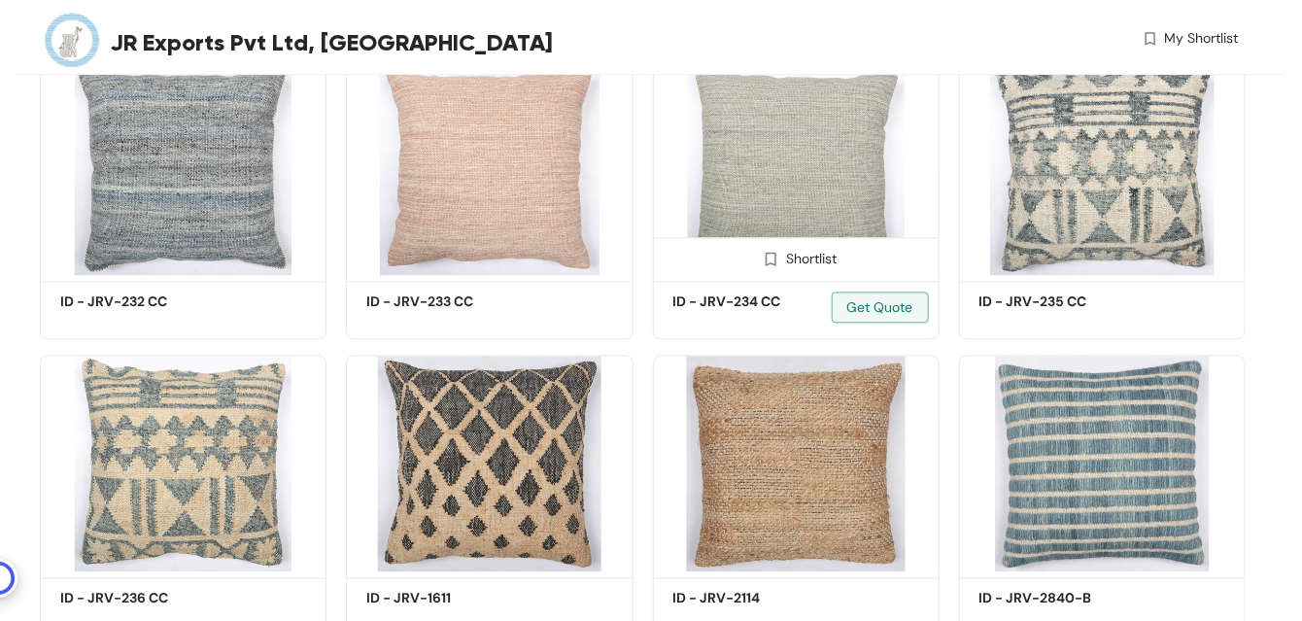
click at [814, 209] on img at bounding box center [796, 167] width 287 height 217
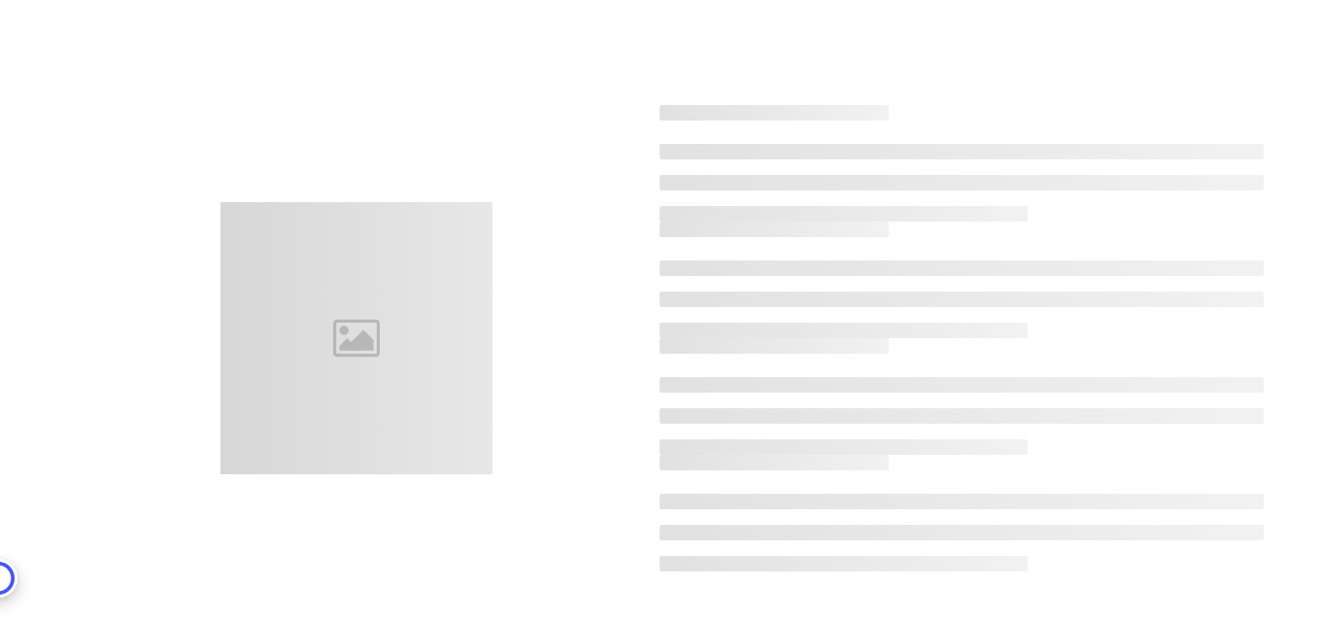
click at [814, 209] on li at bounding box center [844, 214] width 369 height 16
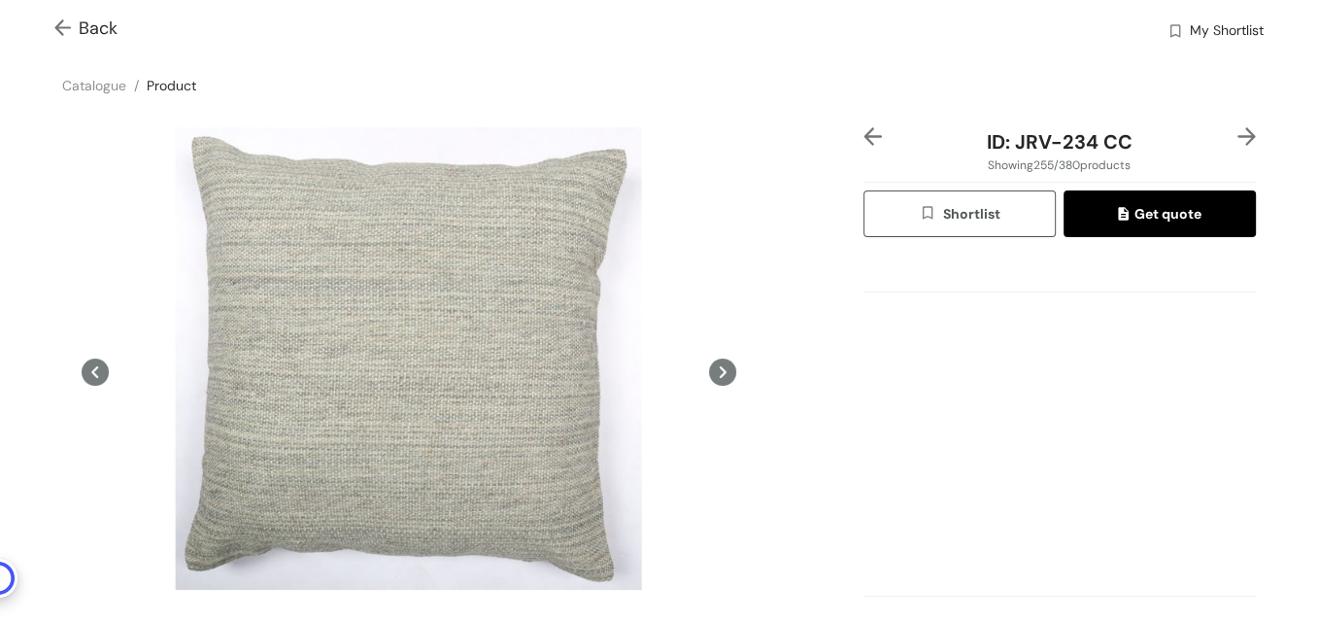
click at [62, 25] on img at bounding box center [66, 29] width 24 height 20
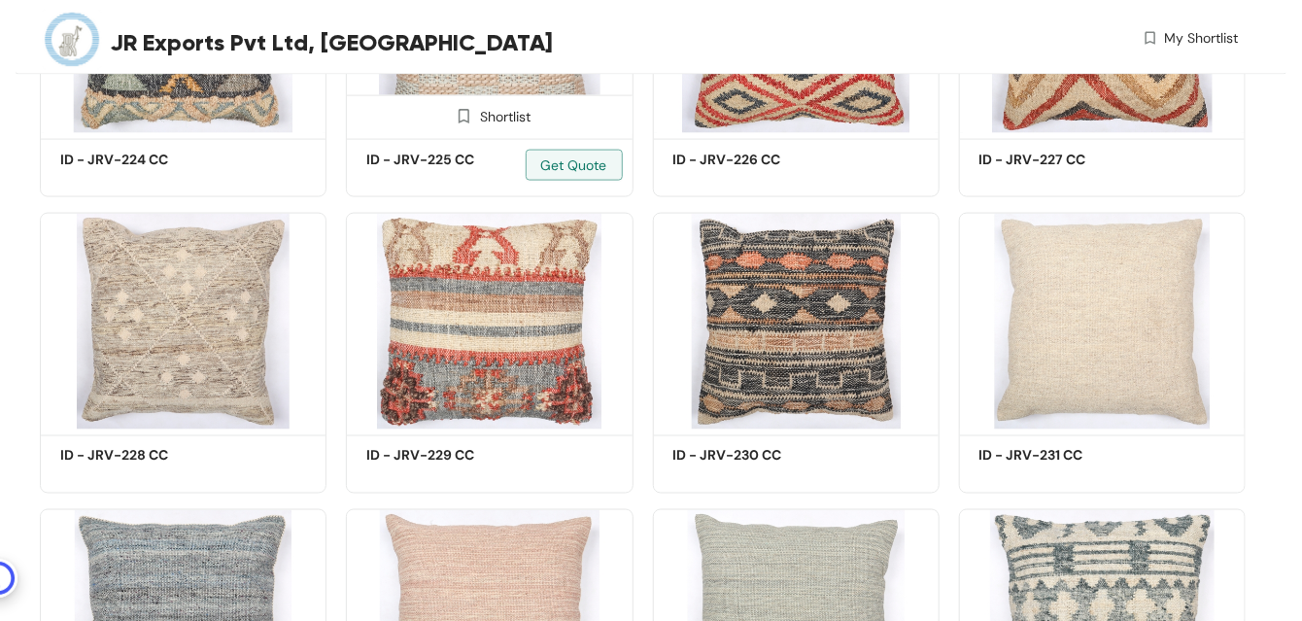
scroll to position [19082, 0]
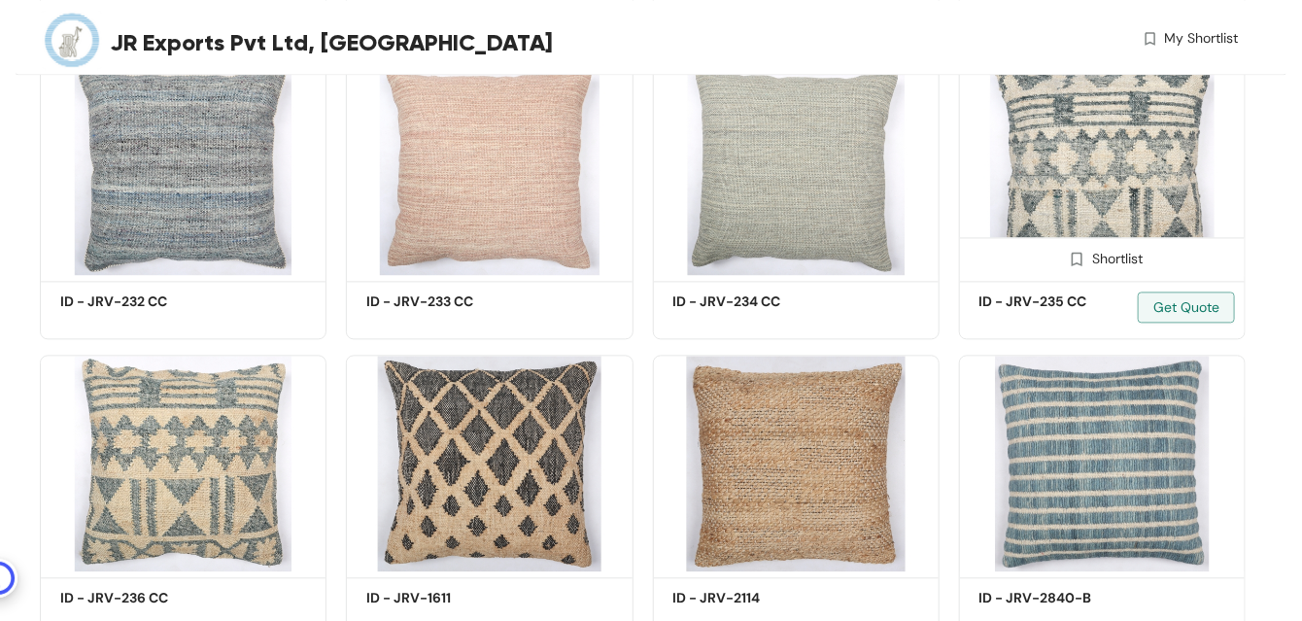
click at [1092, 175] on img at bounding box center [1102, 167] width 287 height 217
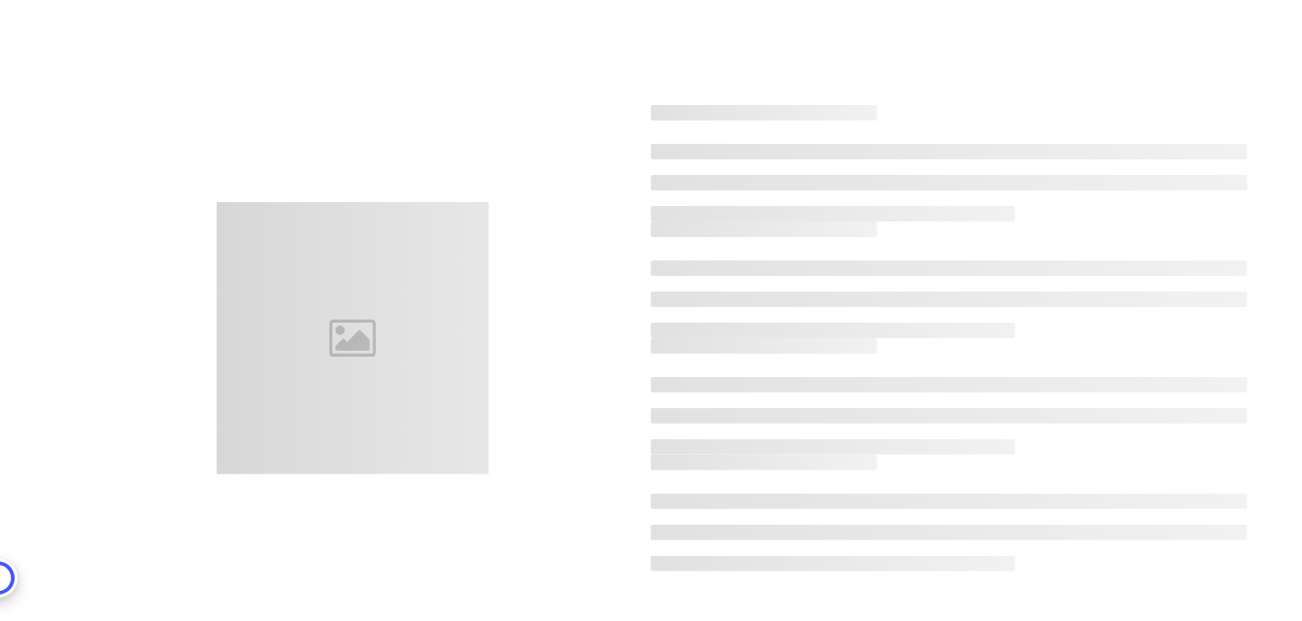
click at [1092, 175] on li at bounding box center [949, 183] width 596 height 16
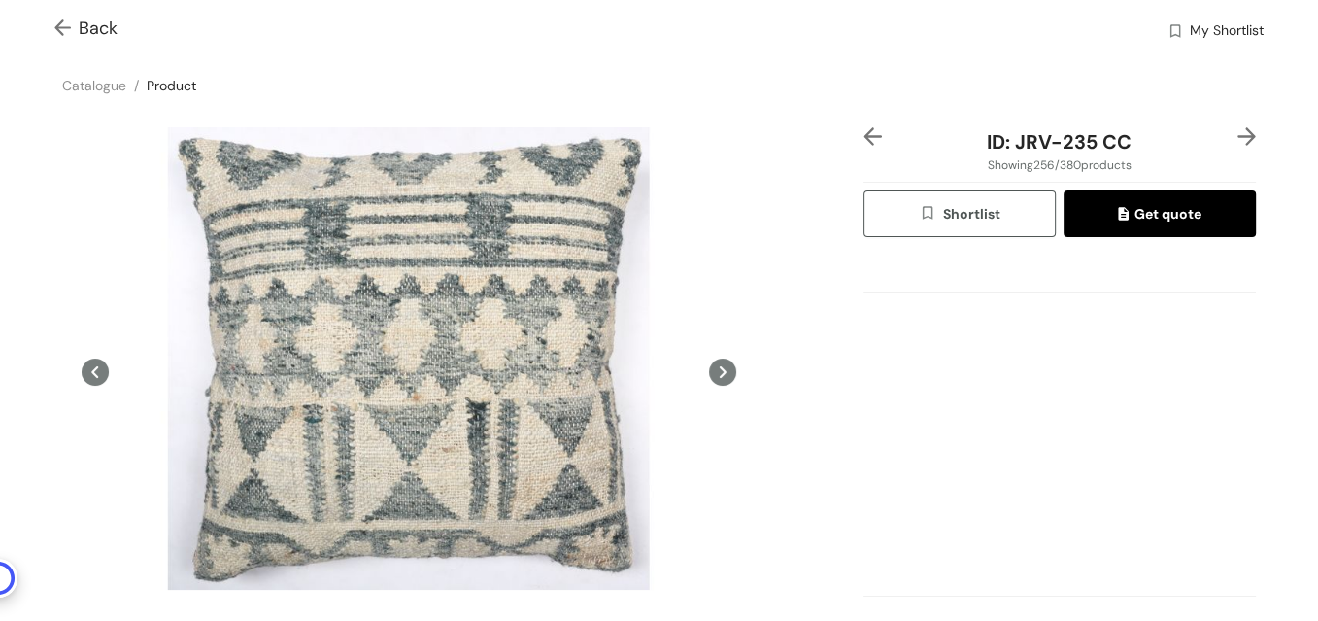
click at [57, 24] on img at bounding box center [66, 29] width 24 height 20
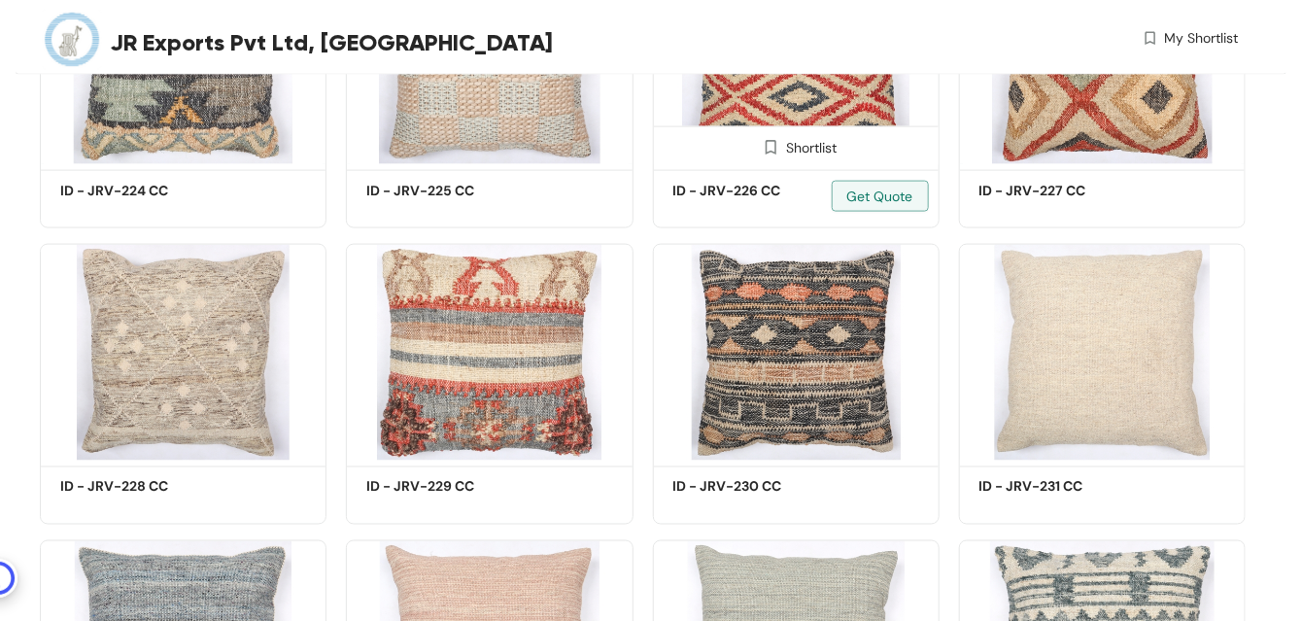
scroll to position [19378, 0]
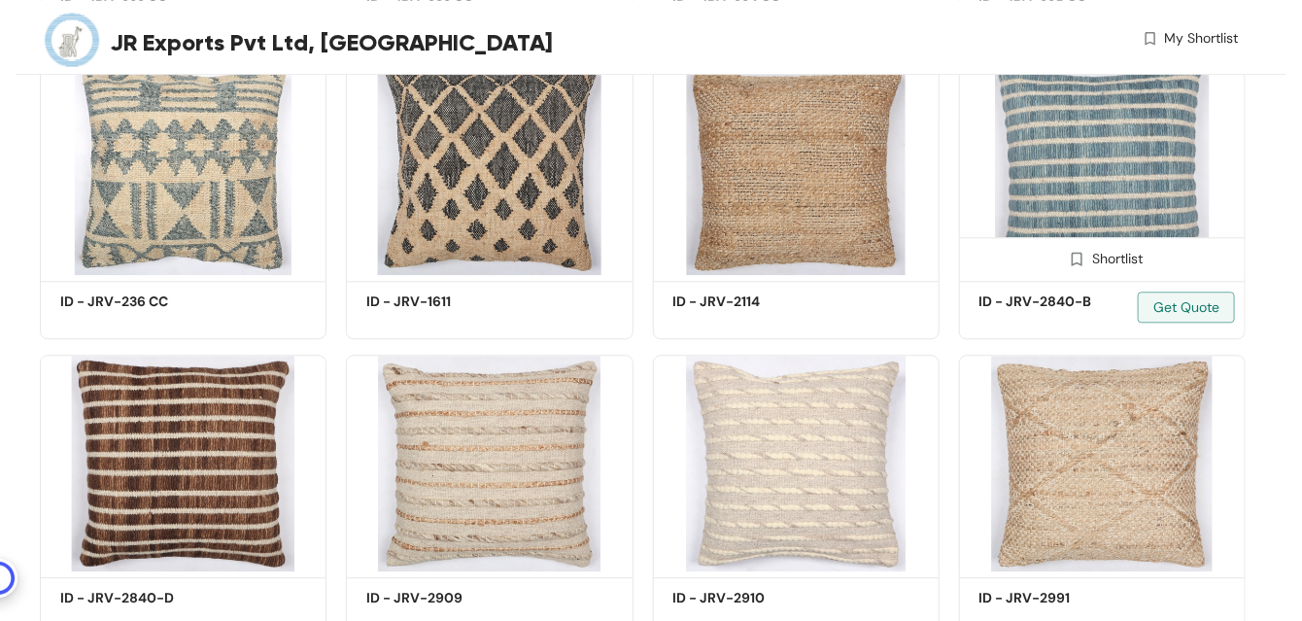
click at [1089, 194] on img at bounding box center [1102, 166] width 287 height 217
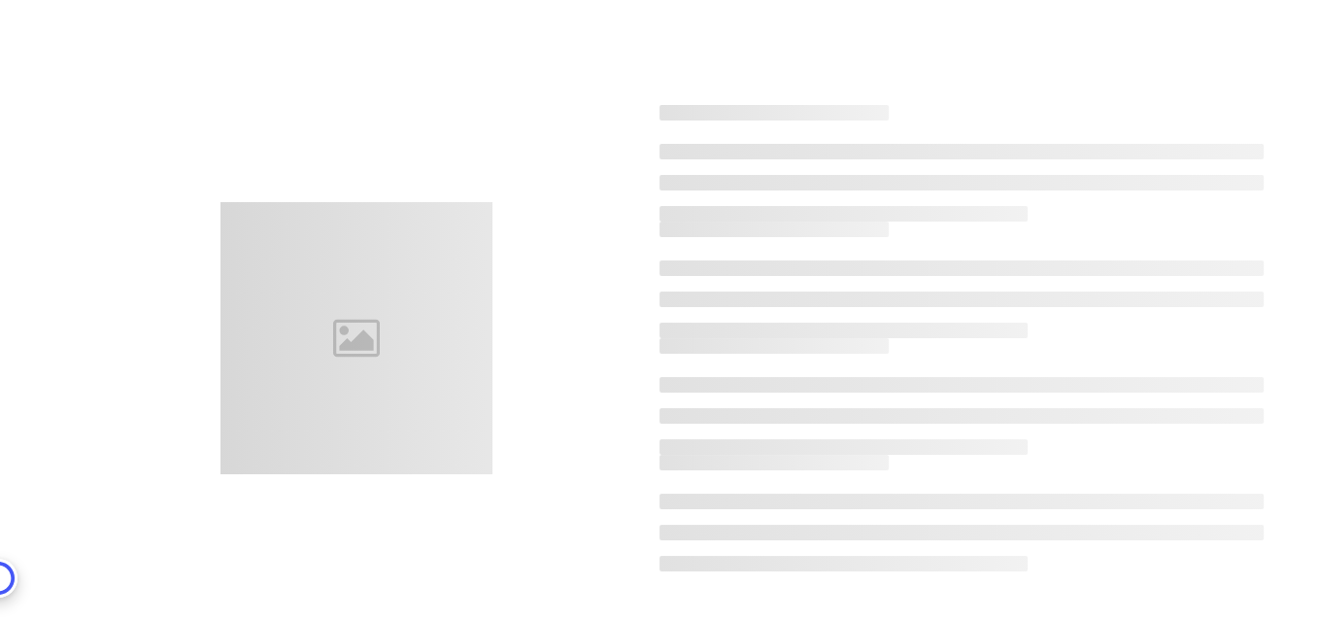
click at [1091, 195] on ul at bounding box center [962, 183] width 605 height 78
